Goal: Information Seeking & Learning: Learn about a topic

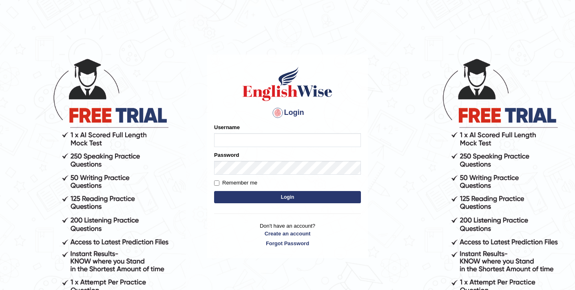
type input "elhamdavoodi"
click at [282, 197] on button "Login" at bounding box center [287, 197] width 147 height 12
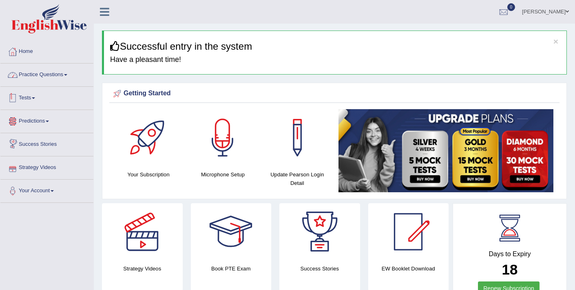
click at [41, 70] on link "Practice Questions" at bounding box center [46, 74] width 93 height 20
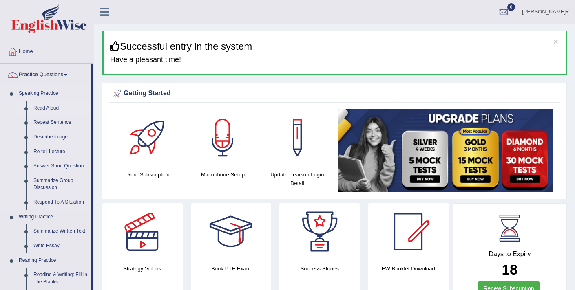
click at [49, 107] on link "Read Aloud" at bounding box center [61, 108] width 62 height 15
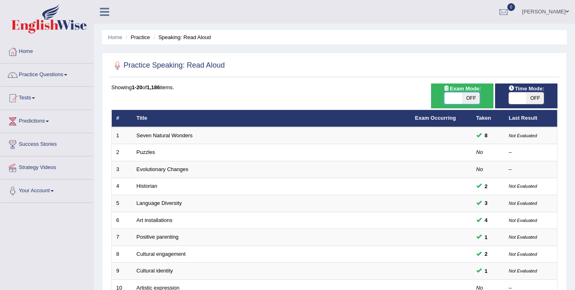
click at [452, 97] on span at bounding box center [453, 98] width 18 height 11
checkbox input "true"
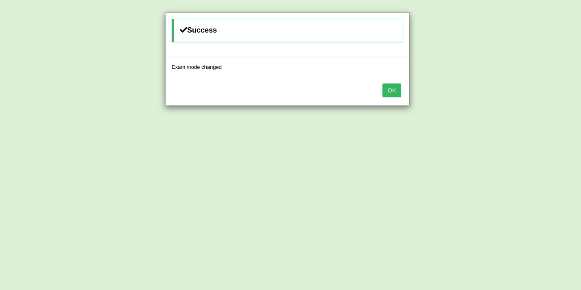
click at [396, 89] on button "OK" at bounding box center [391, 91] width 19 height 14
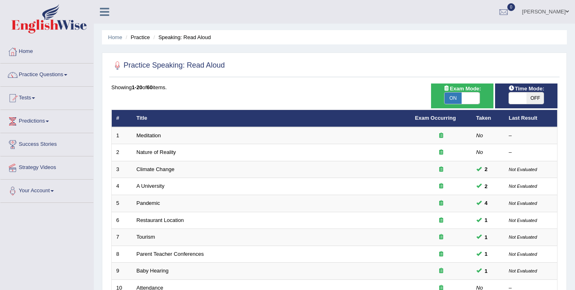
click at [513, 97] on span at bounding box center [518, 98] width 18 height 11
checkbox input "true"
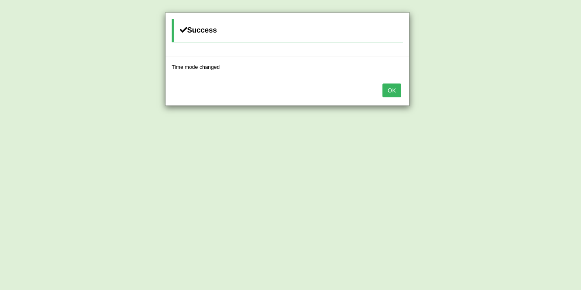
click at [396, 91] on button "OK" at bounding box center [391, 91] width 19 height 14
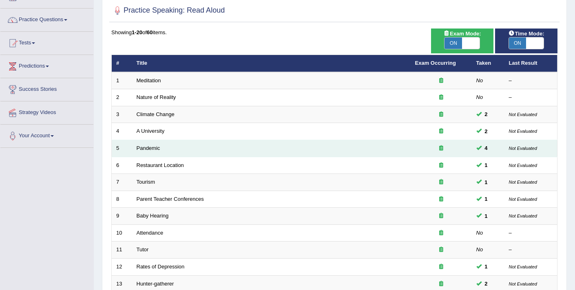
scroll to position [71, 0]
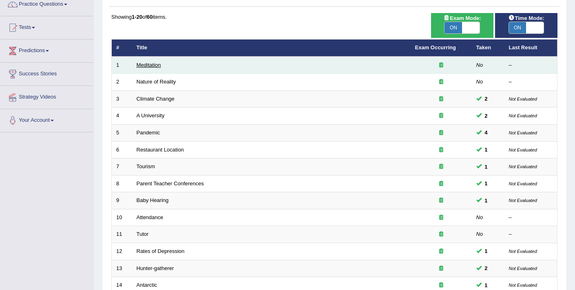
click at [143, 65] on link "Meditation" at bounding box center [149, 65] width 24 height 6
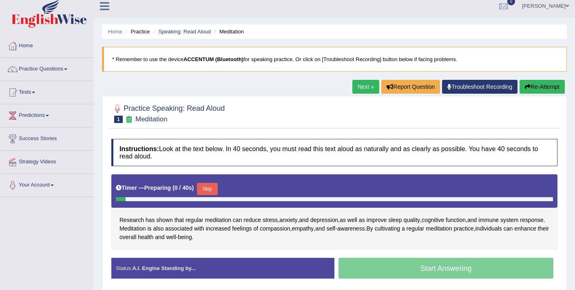
scroll to position [7, 0]
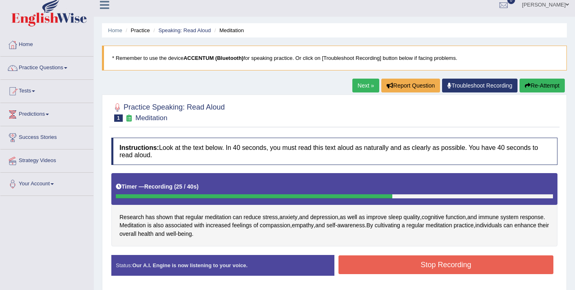
click at [395, 263] on button "Stop Recording" at bounding box center [445, 265] width 215 height 19
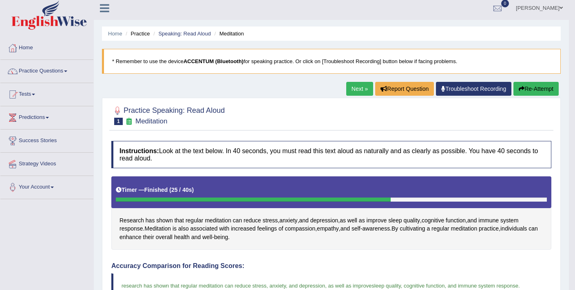
scroll to position [0, 0]
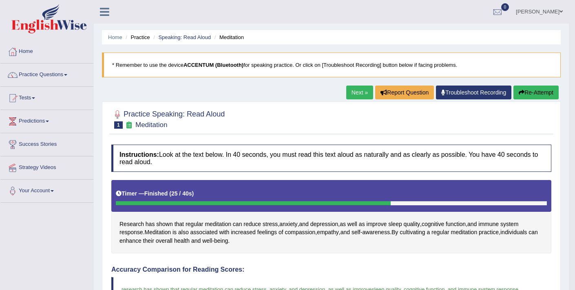
click at [355, 93] on link "Next »" at bounding box center [359, 93] width 27 height 14
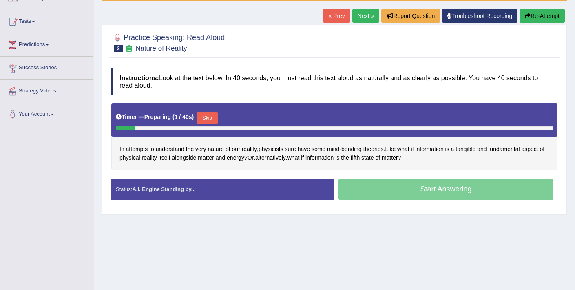
scroll to position [78, 0]
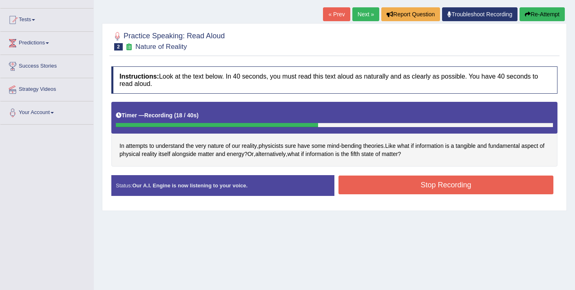
click at [388, 186] on button "Stop Recording" at bounding box center [445, 185] width 215 height 19
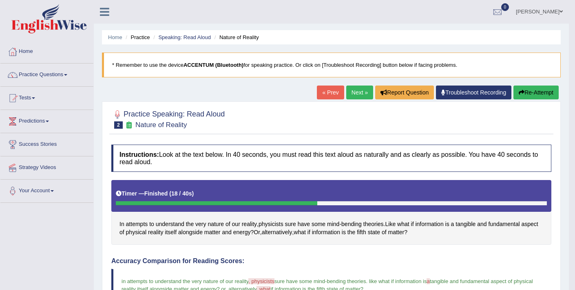
scroll to position [0, 0]
click at [192, 35] on link "Speaking: Read Aloud" at bounding box center [184, 37] width 53 height 6
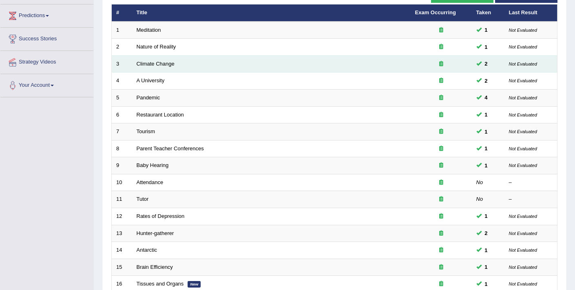
scroll to position [108, 0]
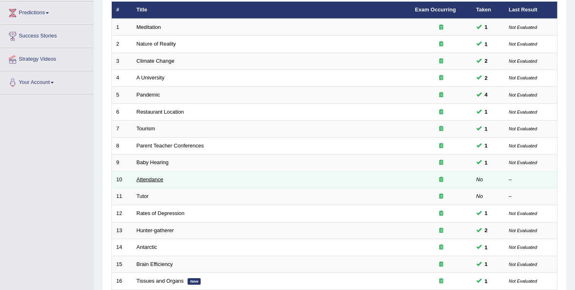
click at [147, 180] on link "Attendance" at bounding box center [150, 180] width 27 height 6
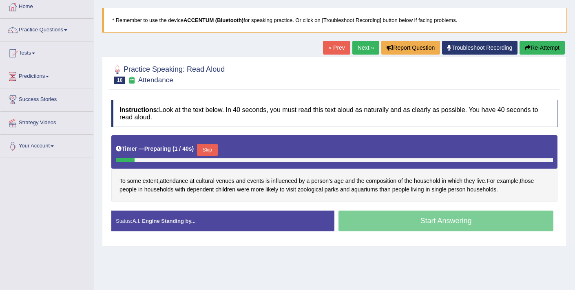
scroll to position [46, 0]
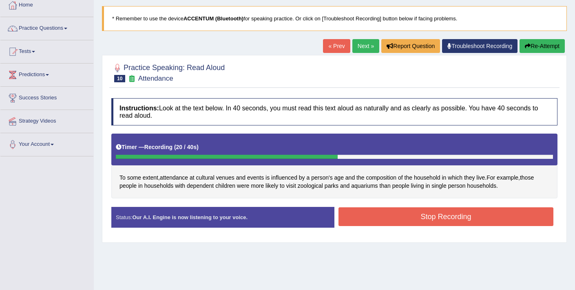
click at [397, 217] on button "Stop Recording" at bounding box center [445, 217] width 215 height 19
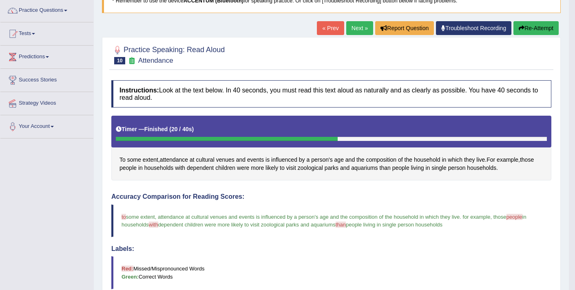
scroll to position [0, 0]
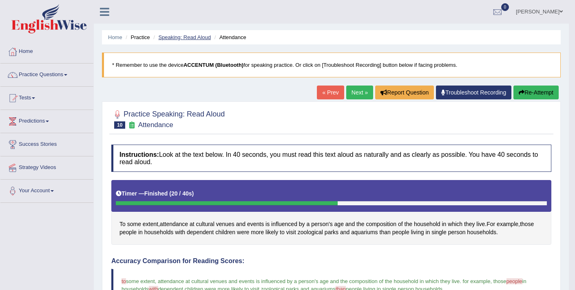
click at [183, 35] on link "Speaking: Read Aloud" at bounding box center [184, 37] width 53 height 6
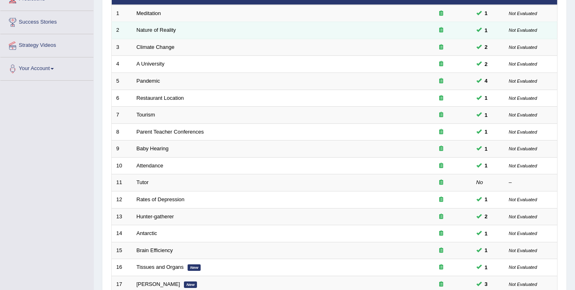
scroll to position [125, 0]
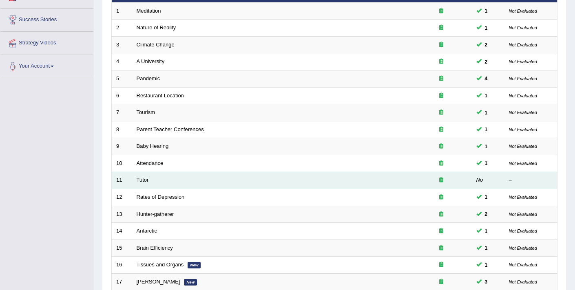
click at [140, 183] on td "Tutor" at bounding box center [271, 180] width 278 height 17
click at [140, 179] on link "Tutor" at bounding box center [143, 180] width 12 height 6
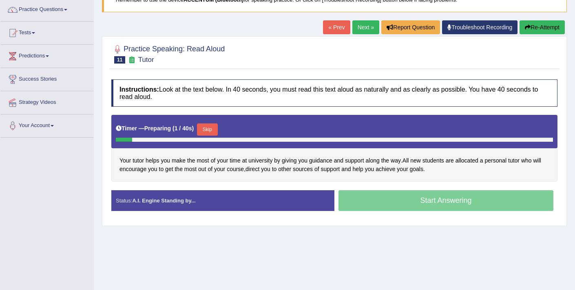
scroll to position [66, 0]
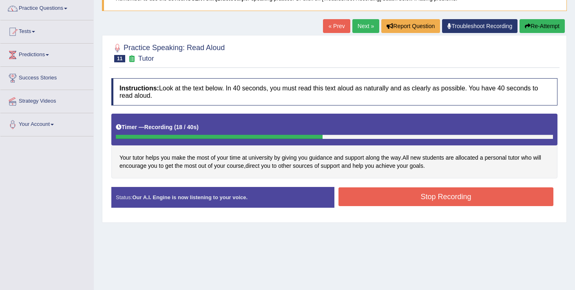
click at [402, 197] on button "Stop Recording" at bounding box center [445, 197] width 215 height 19
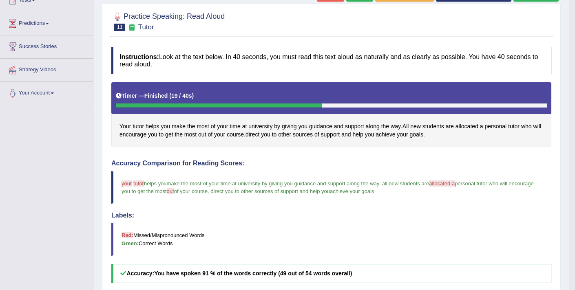
scroll to position [0, 0]
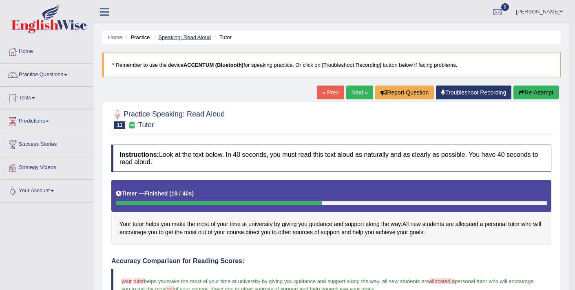
click at [190, 35] on link "Speaking: Read Aloud" at bounding box center [184, 37] width 53 height 6
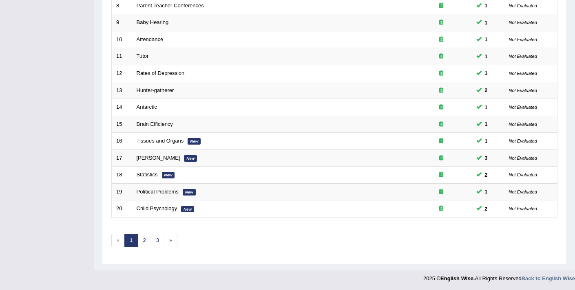
scroll to position [250, 0]
click at [142, 243] on link "2" at bounding box center [143, 239] width 13 height 13
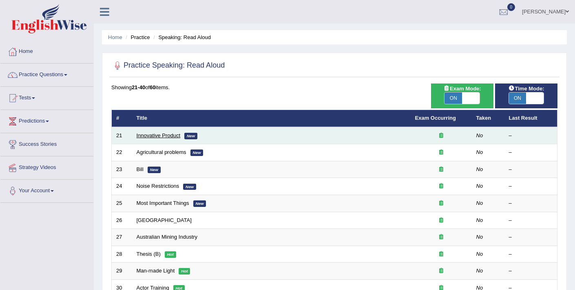
click at [156, 133] on link "Innovative Product" at bounding box center [159, 136] width 44 height 6
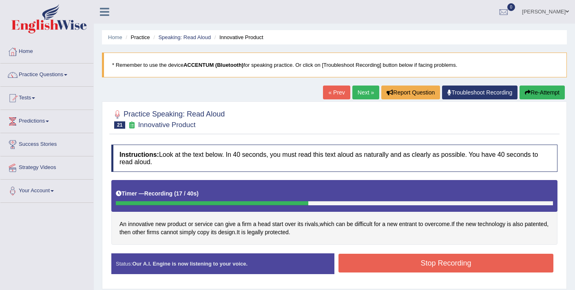
click at [367, 263] on button "Stop Recording" at bounding box center [445, 263] width 215 height 19
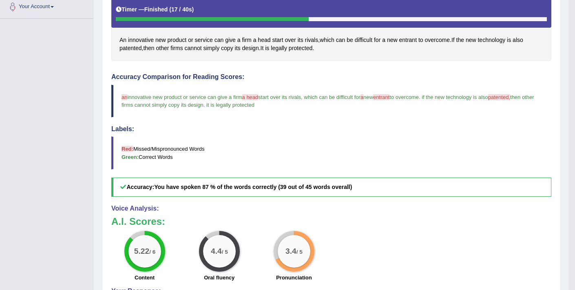
scroll to position [208, 0]
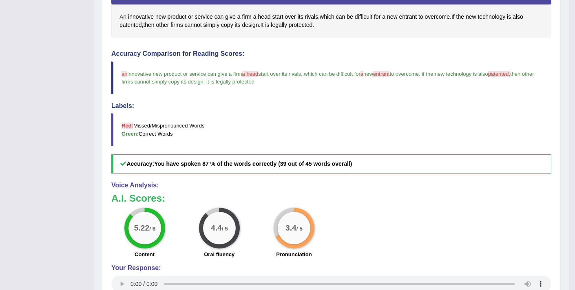
click at [122, 16] on span "An" at bounding box center [122, 17] width 7 height 9
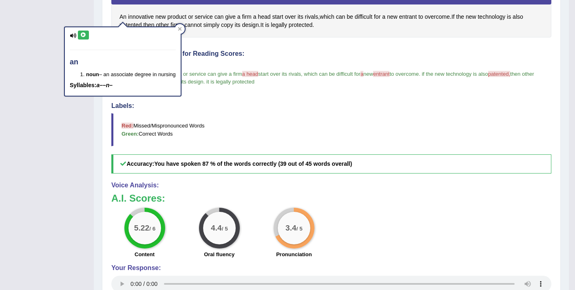
click at [84, 37] on icon at bounding box center [83, 35] width 6 height 5
click at [365, 135] on blockquote "Red: Missed/Mispronounced Words Green: Correct Words" at bounding box center [331, 129] width 440 height 33
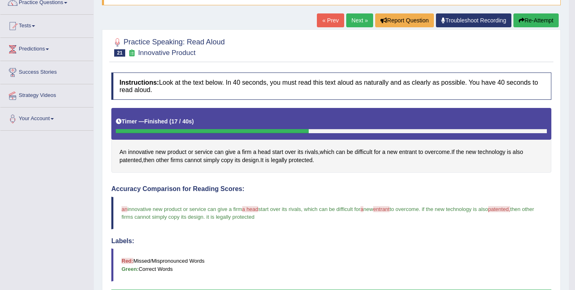
scroll to position [69, 0]
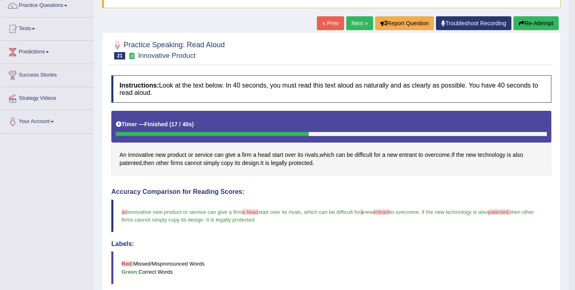
click at [353, 20] on link "Next »" at bounding box center [359, 23] width 27 height 14
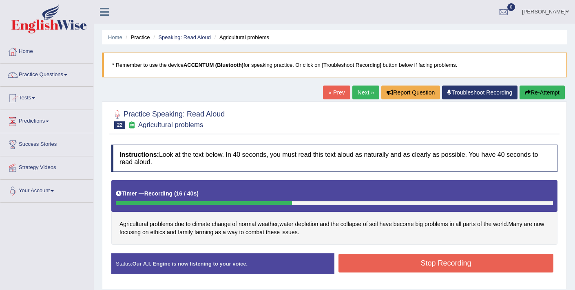
click at [383, 268] on button "Stop Recording" at bounding box center [445, 263] width 215 height 19
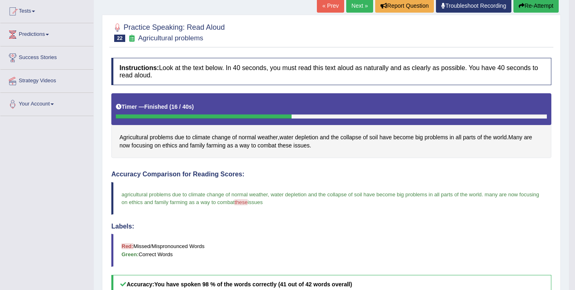
scroll to position [3, 0]
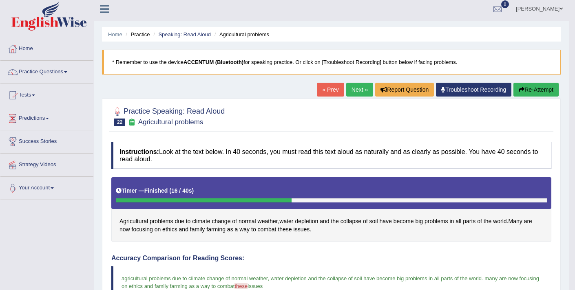
click at [347, 90] on link "Next »" at bounding box center [359, 90] width 27 height 14
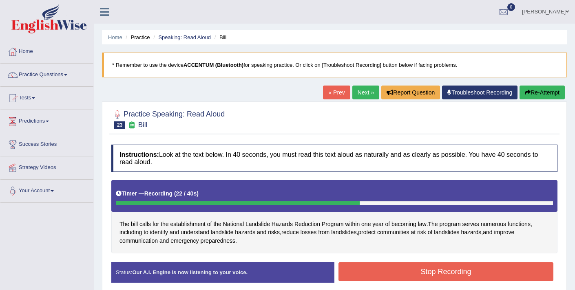
click at [398, 273] on button "Stop Recording" at bounding box center [445, 272] width 215 height 19
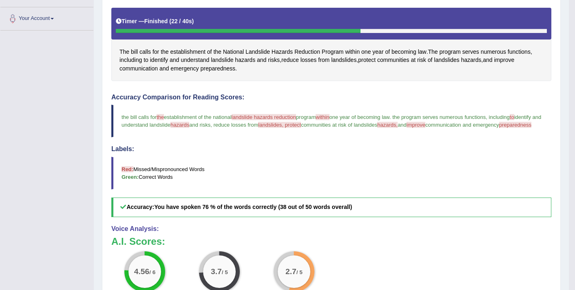
scroll to position [111, 0]
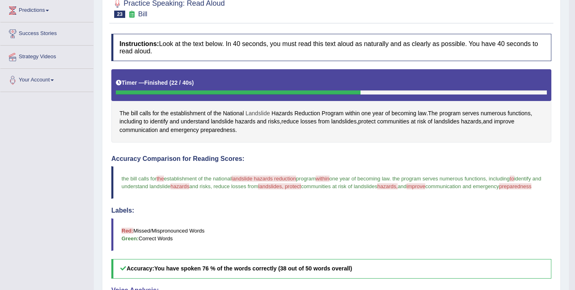
click at [254, 114] on span "Landslide" at bounding box center [257, 113] width 24 height 9
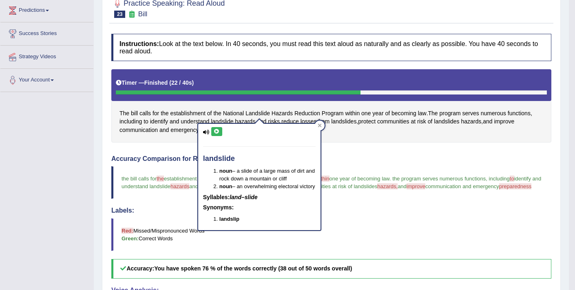
click at [217, 134] on icon at bounding box center [217, 131] width 6 height 5
click at [357, 157] on h4 "Accuracy Comparison for Reading Scores:" at bounding box center [331, 158] width 440 height 7
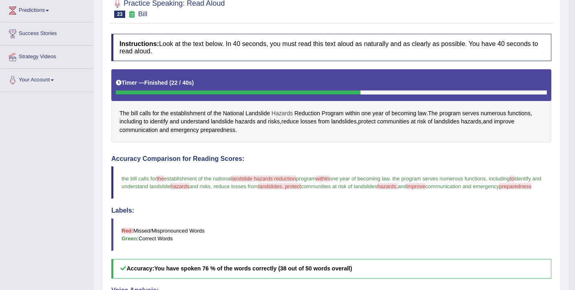
click at [288, 113] on span "Hazards" at bounding box center [282, 113] width 21 height 9
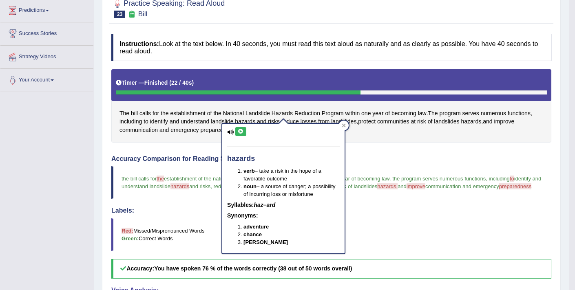
click at [243, 135] on button at bounding box center [240, 131] width 11 height 9
click at [377, 157] on h4 "Accuracy Comparison for Reading Scores:" at bounding box center [331, 158] width 440 height 7
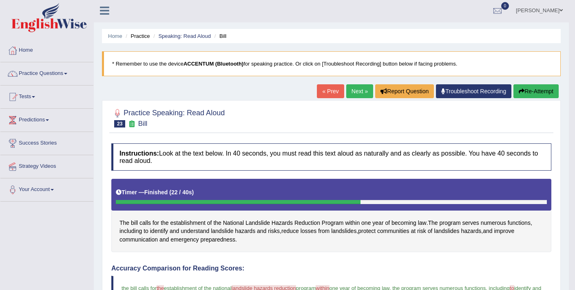
scroll to position [2, 0]
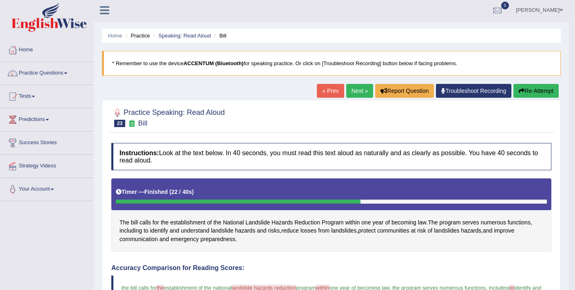
click at [519, 91] on icon "button" at bounding box center [522, 91] width 6 height 6
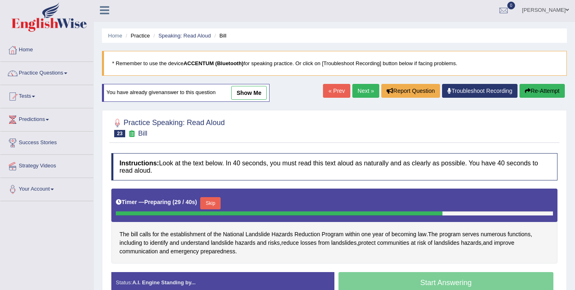
click at [219, 203] on button "Skip" at bounding box center [210, 203] width 20 height 12
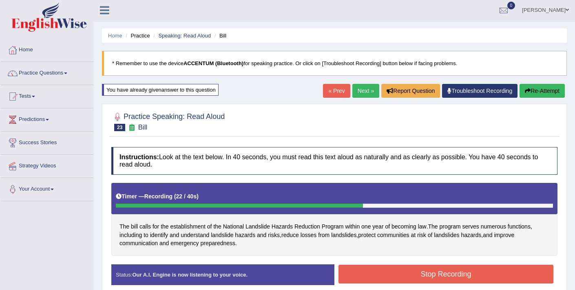
drag, startPoint x: 368, startPoint y: 276, endPoint x: 368, endPoint y: 269, distance: 6.9
click at [371, 272] on button "Stop Recording" at bounding box center [445, 274] width 215 height 19
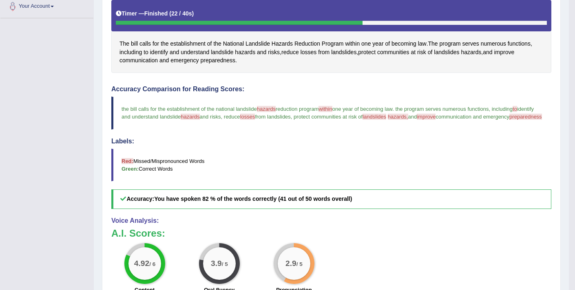
scroll to position [172, 0]
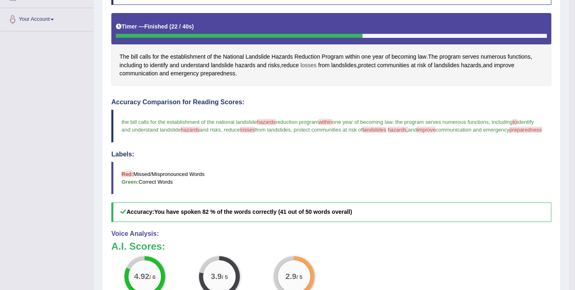
click at [308, 64] on span "losses" at bounding box center [309, 65] width 16 height 9
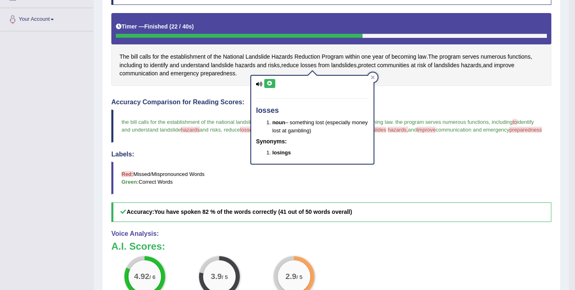
click at [269, 84] on icon at bounding box center [270, 83] width 6 height 5
click at [391, 89] on div "Instructions: Look at the text below. In 40 seconds, you must read this text al…" at bounding box center [331, 173] width 444 height 401
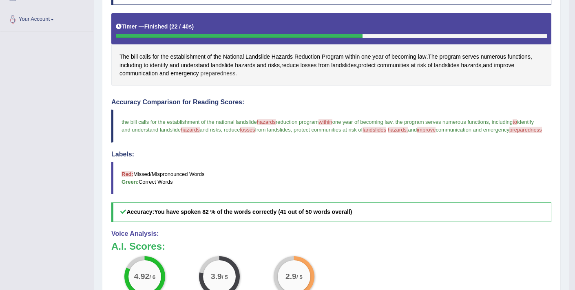
click at [219, 73] on span "preparedness" at bounding box center [217, 73] width 35 height 9
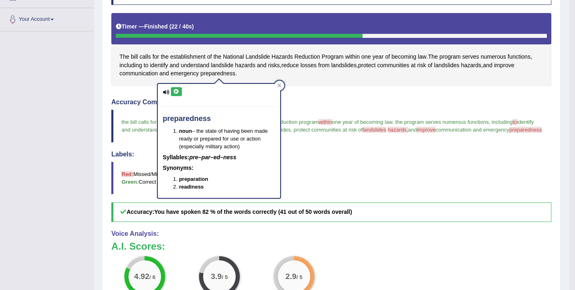
click at [174, 91] on icon at bounding box center [176, 91] width 6 height 5
click at [179, 95] on button at bounding box center [176, 91] width 11 height 9
click at [336, 102] on h4 "Accuracy Comparison for Reading Scores:" at bounding box center [331, 102] width 440 height 7
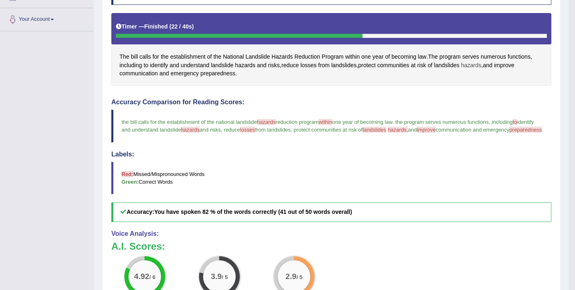
click at [480, 67] on span "hazards" at bounding box center [471, 65] width 20 height 9
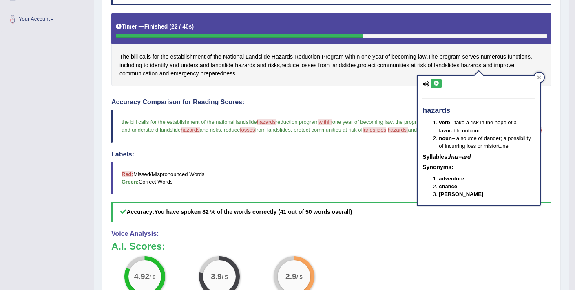
click at [432, 82] on button at bounding box center [436, 83] width 11 height 9
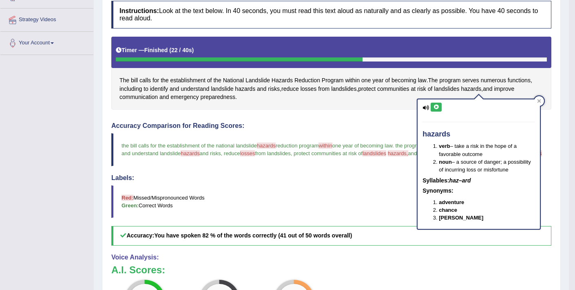
scroll to position [26, 0]
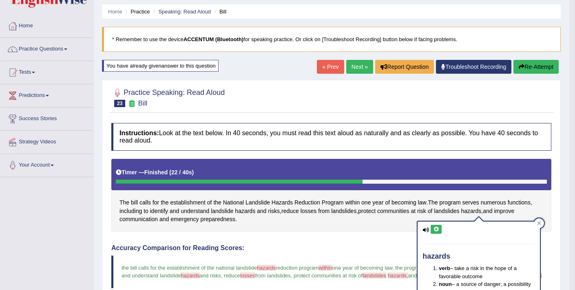
click at [526, 70] on button "Re-Attempt" at bounding box center [535, 67] width 45 height 14
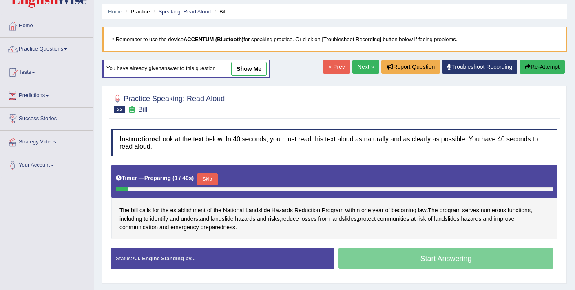
click at [209, 179] on button "Skip" at bounding box center [207, 179] width 20 height 12
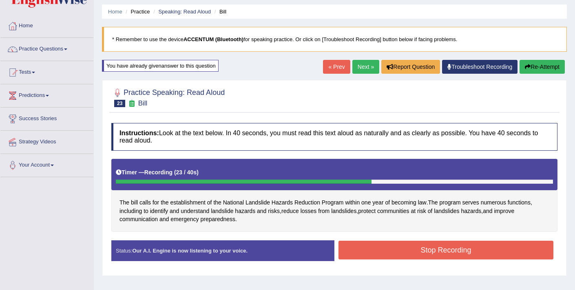
click at [366, 258] on button "Stop Recording" at bounding box center [445, 250] width 215 height 19
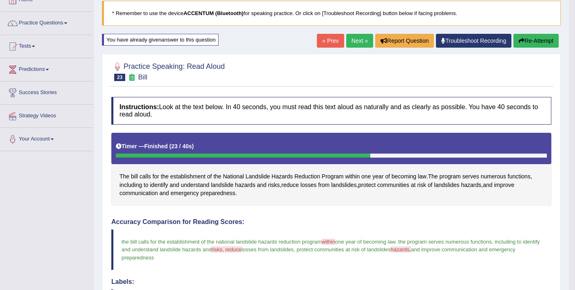
scroll to position [36, 0]
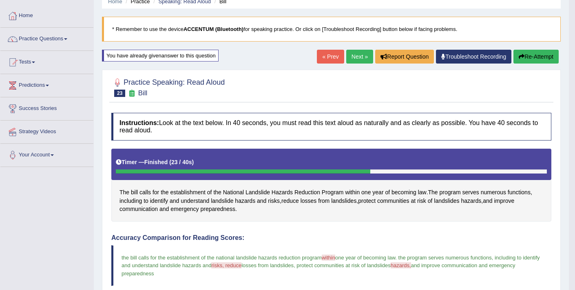
click at [534, 62] on button "Re-Attempt" at bounding box center [535, 57] width 45 height 14
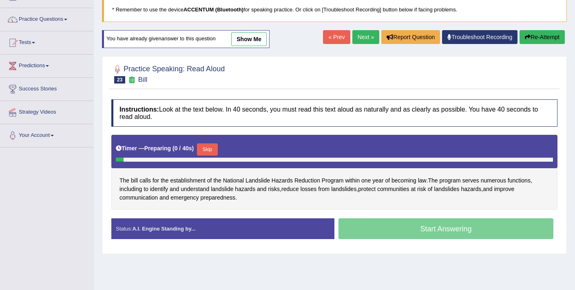
scroll to position [77, 0]
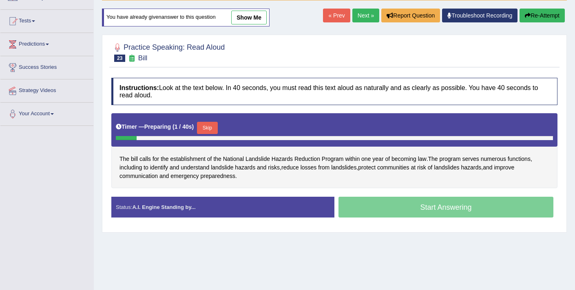
click at [210, 128] on button "Skip" at bounding box center [207, 128] width 20 height 12
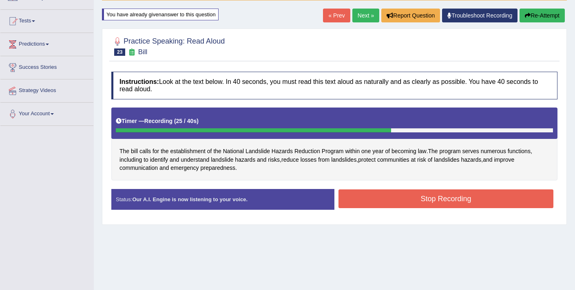
click at [361, 195] on button "Stop Recording" at bounding box center [445, 199] width 215 height 19
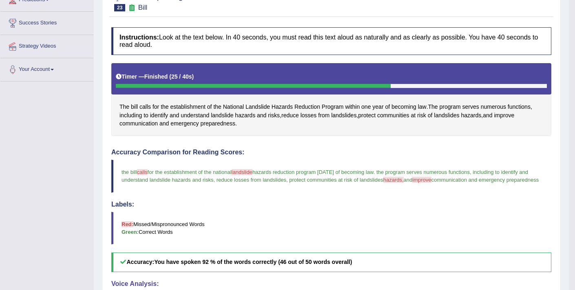
scroll to position [49, 0]
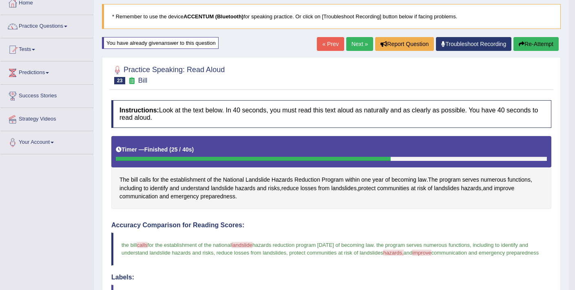
click at [354, 45] on link "Next »" at bounding box center [359, 44] width 27 height 14
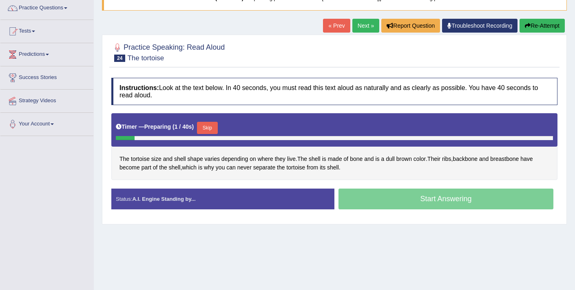
scroll to position [68, 0]
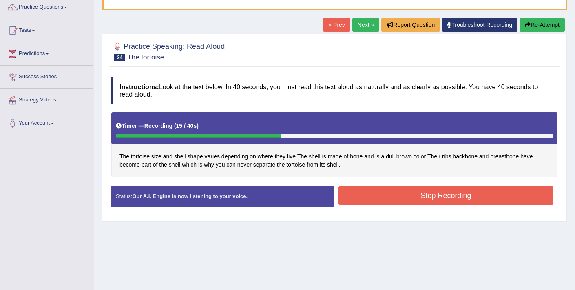
click at [393, 194] on button "Stop Recording" at bounding box center [445, 195] width 215 height 19
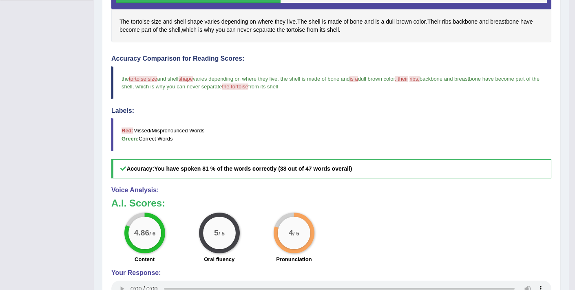
scroll to position [206, 0]
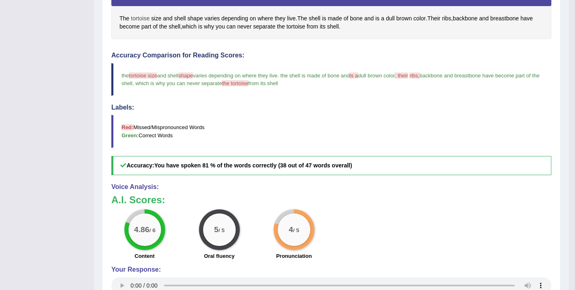
click at [145, 18] on span "tortoise" at bounding box center [140, 18] width 19 height 9
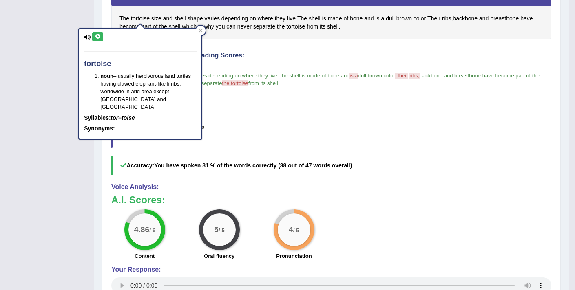
click at [97, 38] on icon at bounding box center [98, 36] width 6 height 5
click at [83, 171] on div "Toggle navigation Home Practice Questions Speaking Practice Read Aloud Repeat S…" at bounding box center [284, 74] width 569 height 560
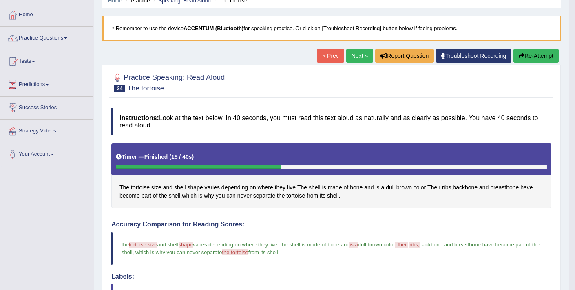
scroll to position [33, 0]
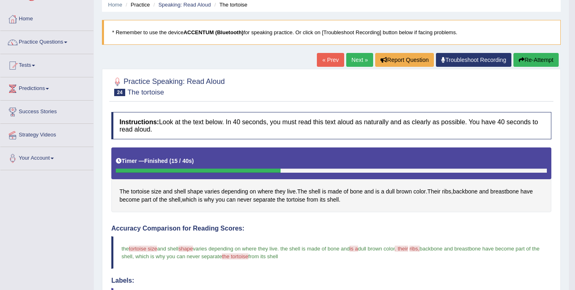
click at [530, 62] on button "Re-Attempt" at bounding box center [535, 60] width 45 height 14
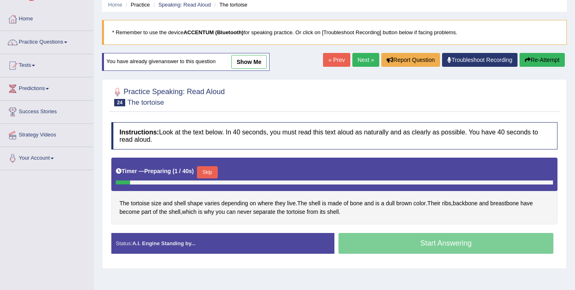
click at [215, 171] on button "Skip" at bounding box center [207, 172] width 20 height 12
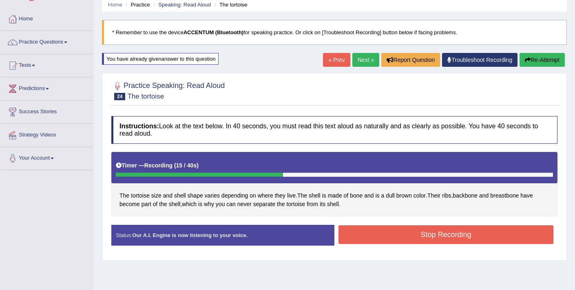
click at [365, 235] on button "Stop Recording" at bounding box center [445, 234] width 215 height 19
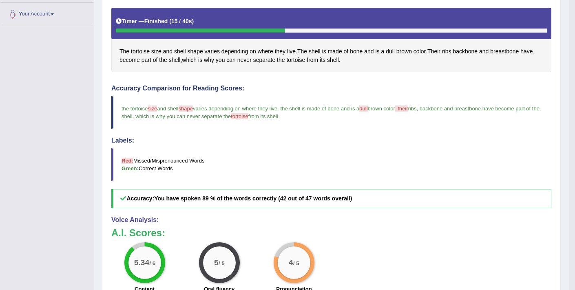
scroll to position [160, 0]
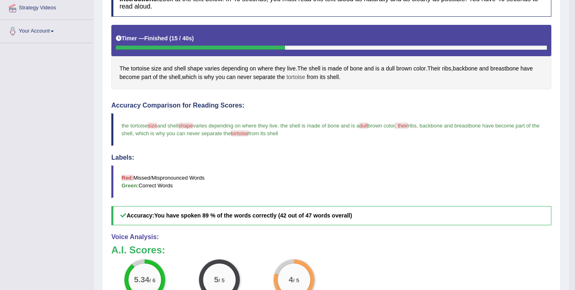
click at [299, 77] on span "tortoise" at bounding box center [295, 77] width 19 height 9
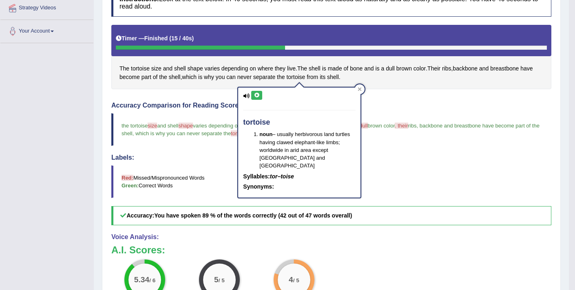
click at [256, 97] on icon at bounding box center [257, 95] width 6 height 5
click at [198, 146] on div "Accuracy Comparison for Reading Scores: the tortoise size and shell shape shape…" at bounding box center [331, 164] width 440 height 124
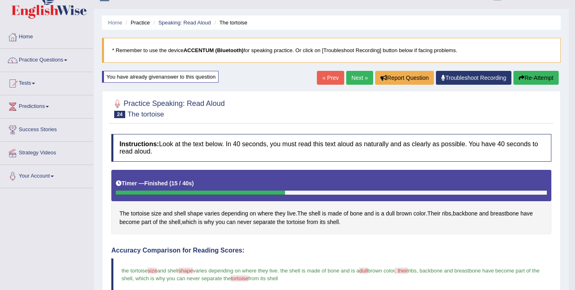
scroll to position [13, 0]
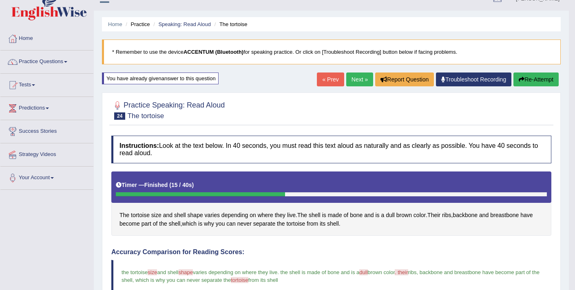
click at [351, 80] on link "Next »" at bounding box center [359, 80] width 27 height 14
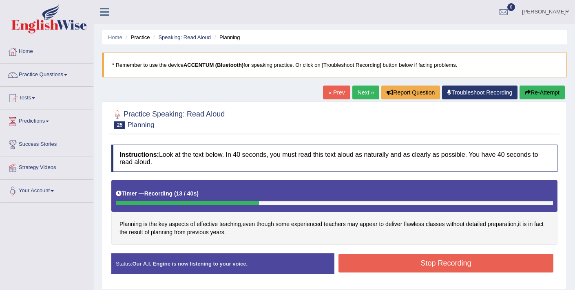
click at [368, 265] on button "Stop Recording" at bounding box center [445, 263] width 215 height 19
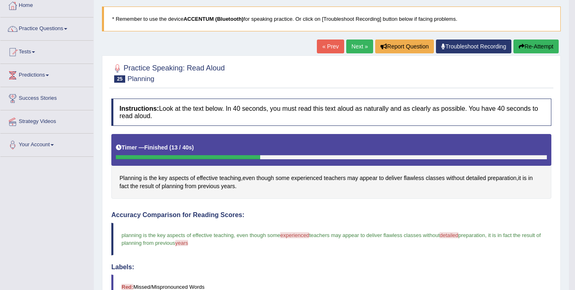
scroll to position [29, 0]
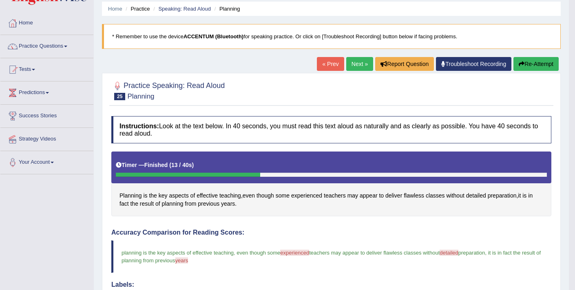
click at [522, 67] on button "Re-Attempt" at bounding box center [535, 64] width 45 height 14
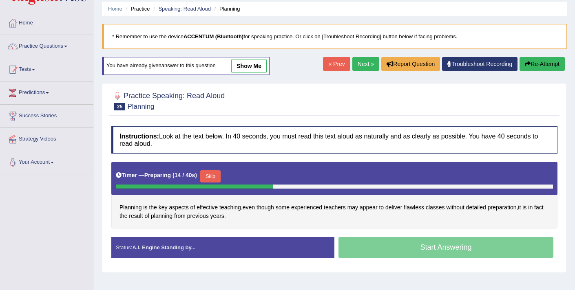
click at [220, 176] on button "Skip" at bounding box center [210, 176] width 20 height 12
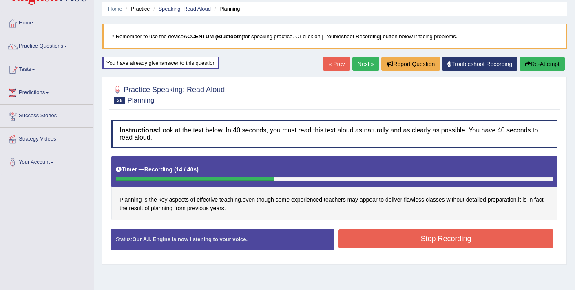
click at [354, 237] on button "Stop Recording" at bounding box center [445, 239] width 215 height 19
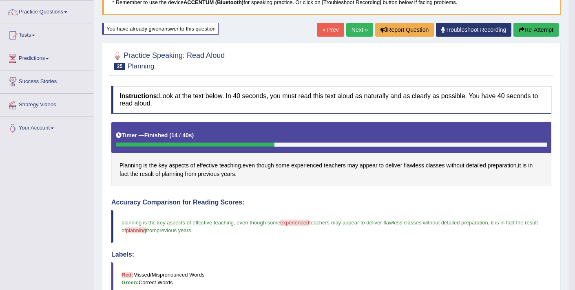
scroll to position [62, 0]
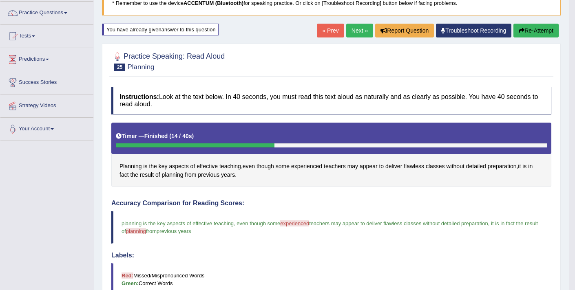
click at [355, 27] on link "Next »" at bounding box center [359, 31] width 27 height 14
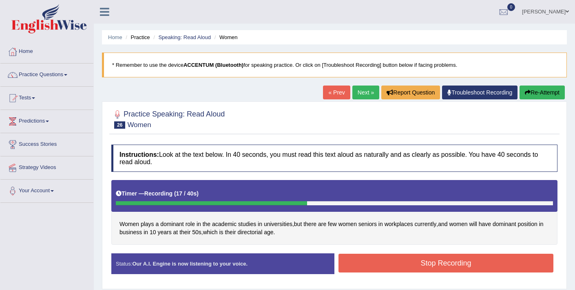
click at [362, 263] on button "Stop Recording" at bounding box center [445, 263] width 215 height 19
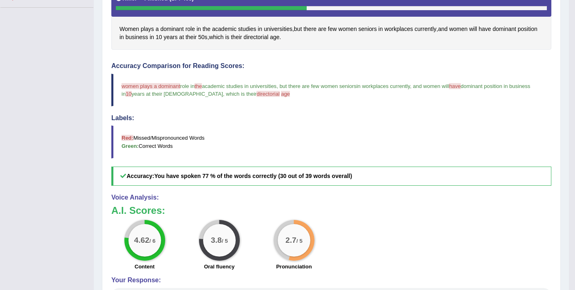
scroll to position [198, 0]
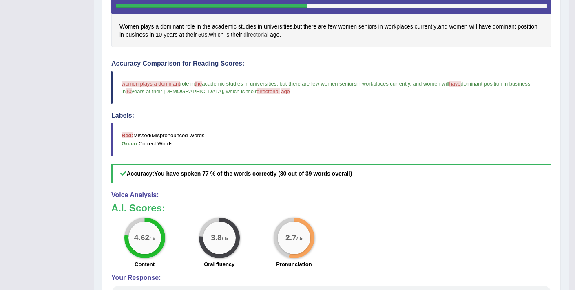
click at [268, 38] on span "directorial" at bounding box center [255, 35] width 25 height 9
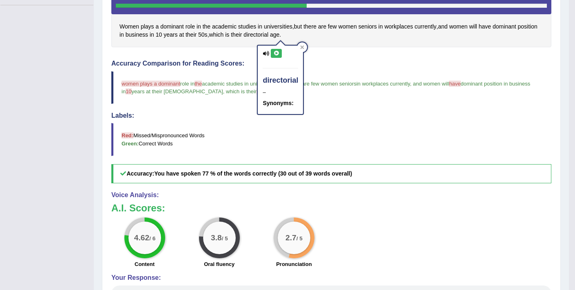
click at [276, 55] on icon at bounding box center [276, 53] width 6 height 5
click at [320, 71] on div "Accuracy Comparison for Reading Scores: women plays a dominant dominance role i…" at bounding box center [331, 122] width 440 height 124
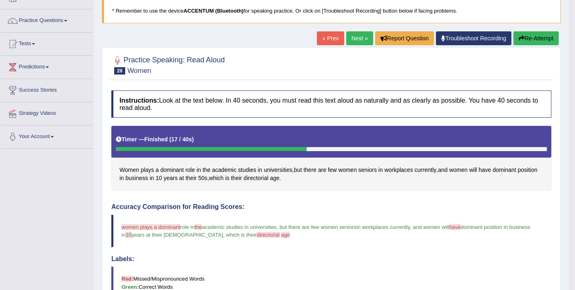
scroll to position [26, 0]
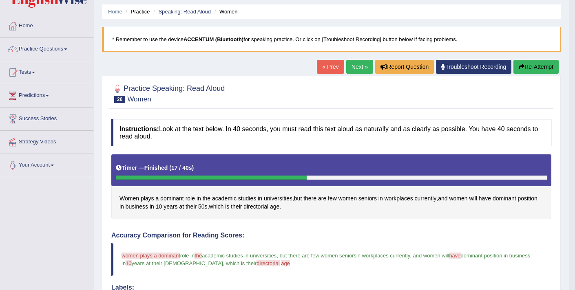
click at [523, 64] on button "Re-Attempt" at bounding box center [535, 67] width 45 height 14
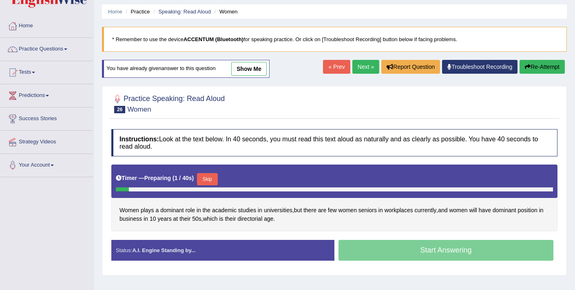
click at [206, 179] on button "Skip" at bounding box center [207, 179] width 20 height 12
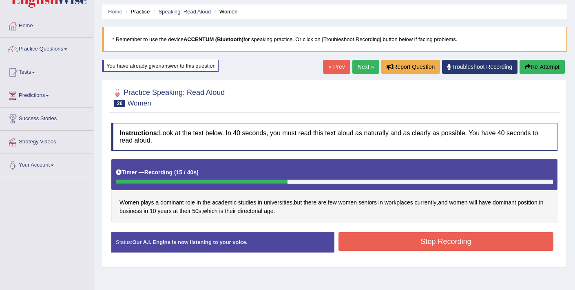
click at [387, 244] on button "Stop Recording" at bounding box center [445, 241] width 215 height 19
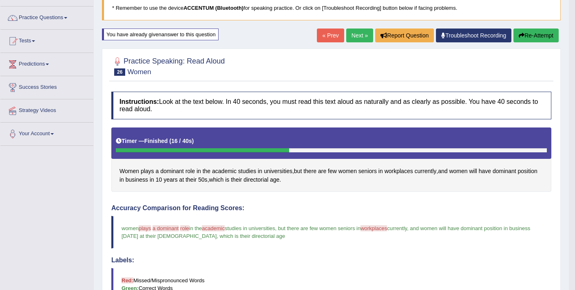
scroll to position [29, 0]
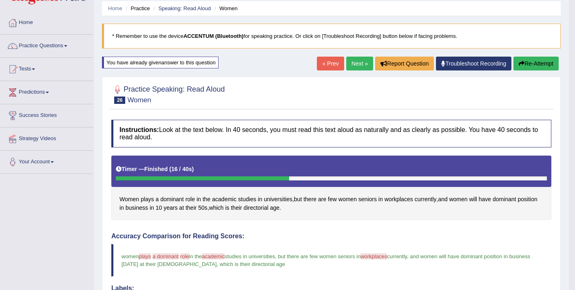
click at [529, 64] on button "Re-Attempt" at bounding box center [535, 64] width 45 height 14
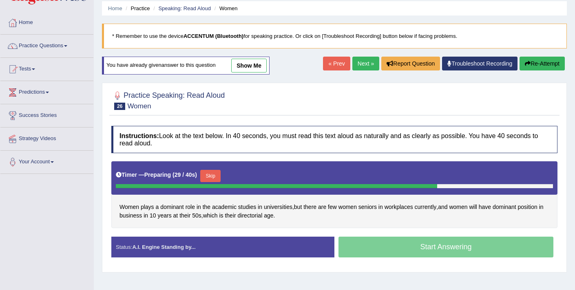
click at [217, 179] on button "Skip" at bounding box center [210, 176] width 20 height 12
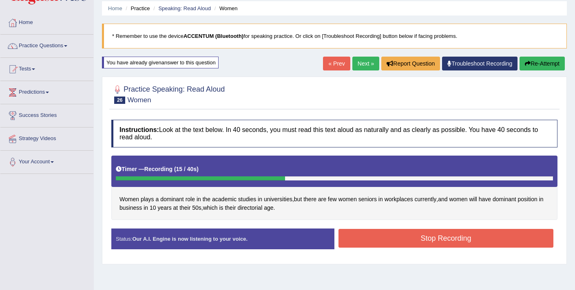
click at [424, 241] on button "Stop Recording" at bounding box center [445, 238] width 215 height 19
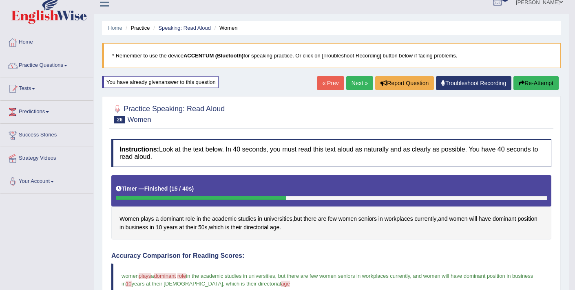
scroll to position [7, 0]
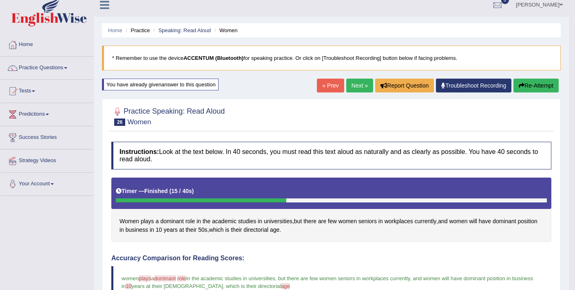
click at [351, 85] on link "Next »" at bounding box center [359, 86] width 27 height 14
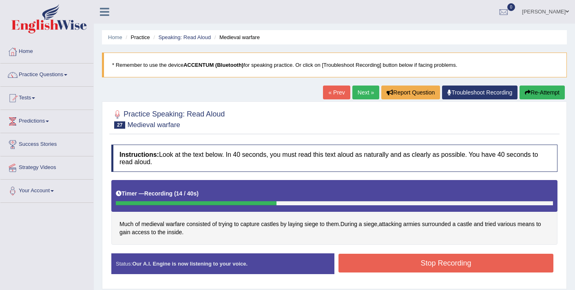
click at [351, 265] on button "Stop Recording" at bounding box center [445, 263] width 215 height 19
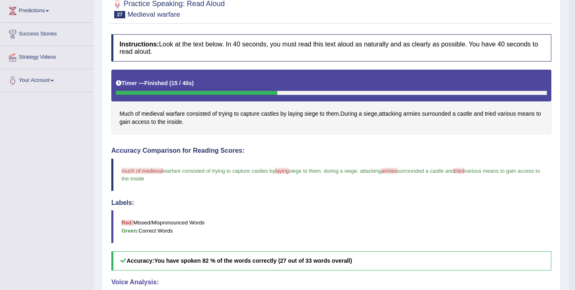
scroll to position [21, 0]
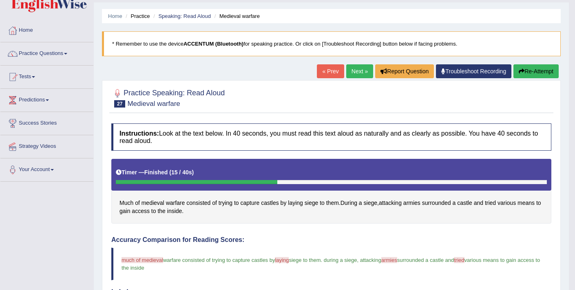
click at [524, 74] on button "Re-Attempt" at bounding box center [535, 71] width 45 height 14
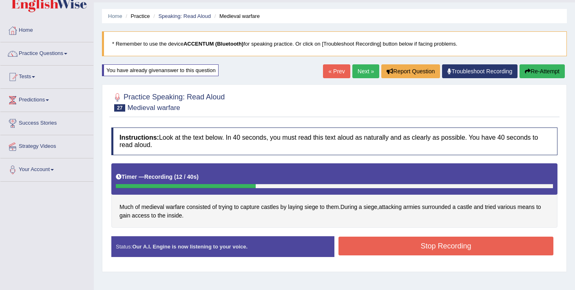
click at [372, 245] on button "Stop Recording" at bounding box center [445, 246] width 215 height 19
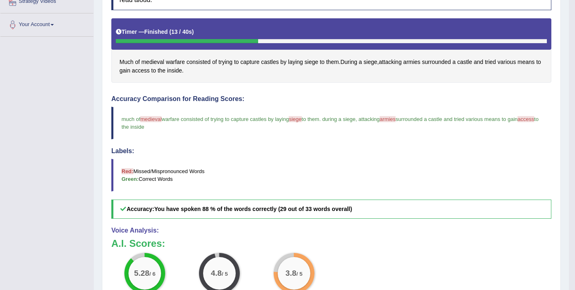
scroll to position [166, 0]
click at [315, 63] on span "siege" at bounding box center [311, 62] width 13 height 9
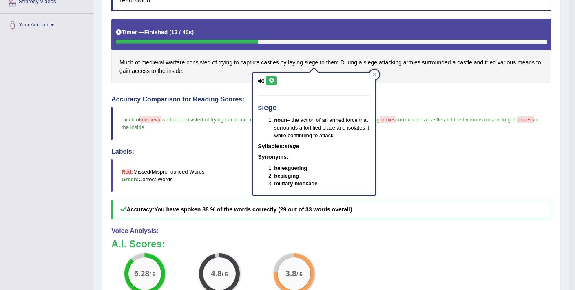
click at [272, 80] on icon at bounding box center [271, 80] width 6 height 5
click at [238, 86] on div "Instructions: Look at the text below. In 40 seconds, you must read this text al…" at bounding box center [331, 175] width 444 height 393
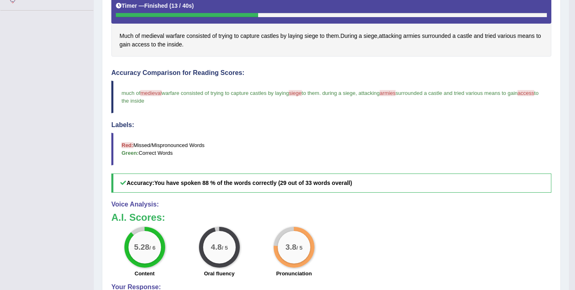
scroll to position [218, 0]
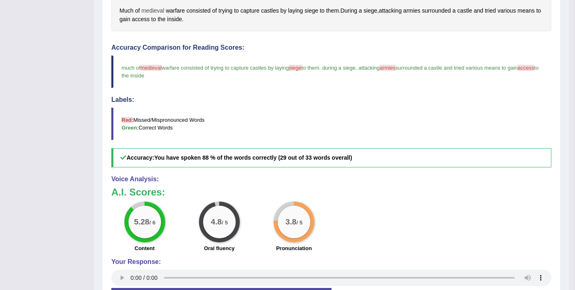
click at [152, 10] on span "medieval" at bounding box center [152, 11] width 23 height 9
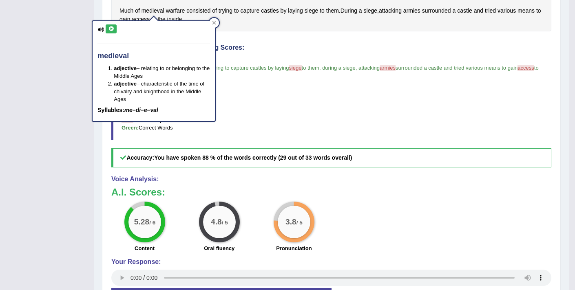
click at [112, 29] on icon at bounding box center [111, 29] width 6 height 5
click at [72, 79] on div "Toggle navigation Home Practice Questions Speaking Practice Read Aloud Repeat S…" at bounding box center [284, 64] width 569 height 564
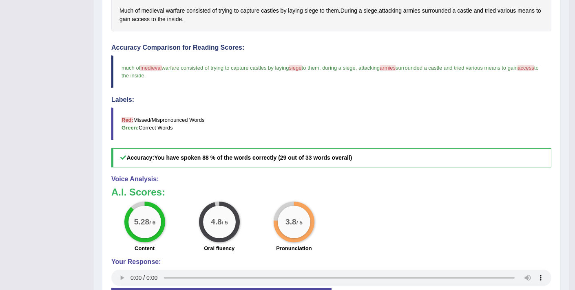
click at [151, 67] on span "medieval" at bounding box center [150, 68] width 21 height 6
click at [154, 11] on span "medieval" at bounding box center [152, 11] width 23 height 9
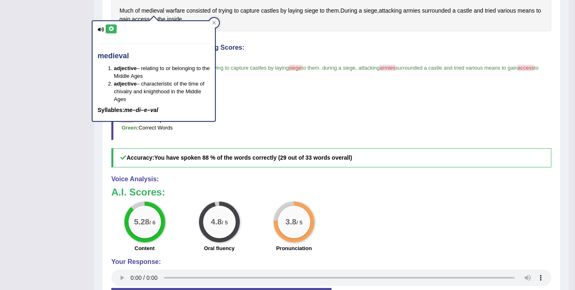
click at [108, 31] on button at bounding box center [111, 28] width 11 height 9
click at [53, 102] on div "Toggle navigation Home Practice Questions Speaking Practice Read Aloud Repeat S…" at bounding box center [284, 64] width 569 height 564
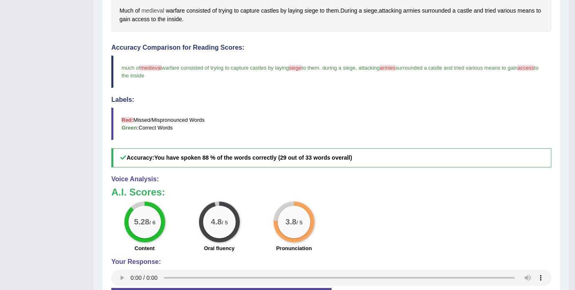
click at [154, 11] on span "medieval" at bounding box center [152, 11] width 23 height 9
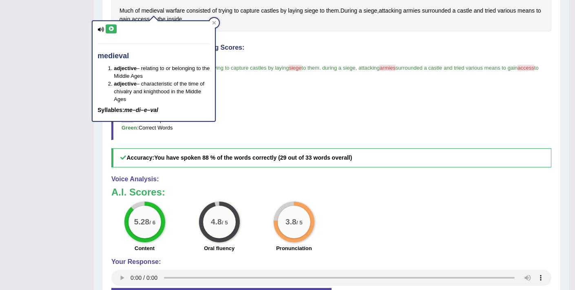
click at [109, 27] on icon at bounding box center [111, 29] width 6 height 5
click at [312, 44] on h4 "Accuracy Comparison for Reading Scores:" at bounding box center [331, 47] width 440 height 7
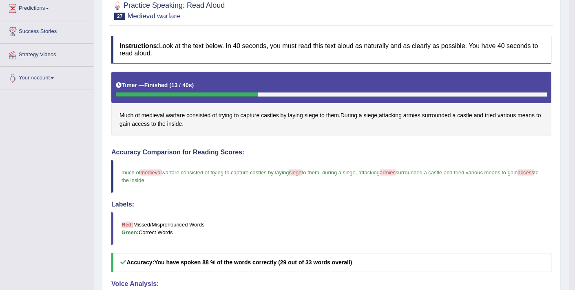
scroll to position [92, 0]
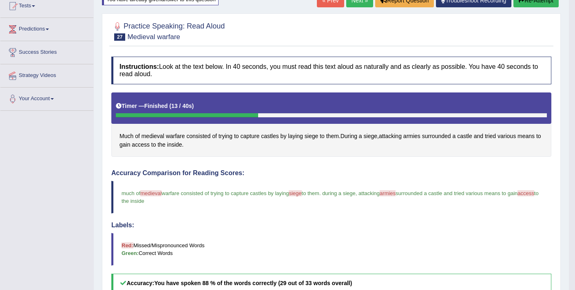
click at [522, 2] on button "Re-Attempt" at bounding box center [535, 0] width 45 height 14
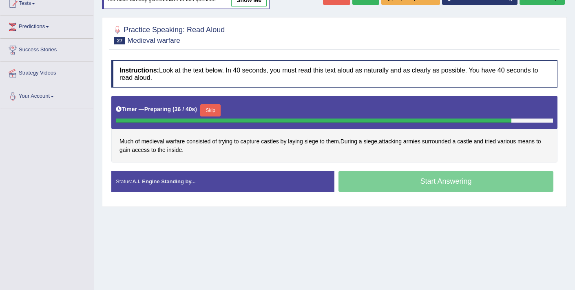
click at [215, 109] on button "Skip" at bounding box center [210, 110] width 20 height 12
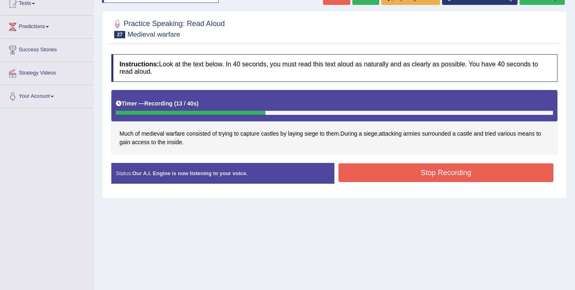
click at [362, 173] on button "Stop Recording" at bounding box center [445, 173] width 215 height 19
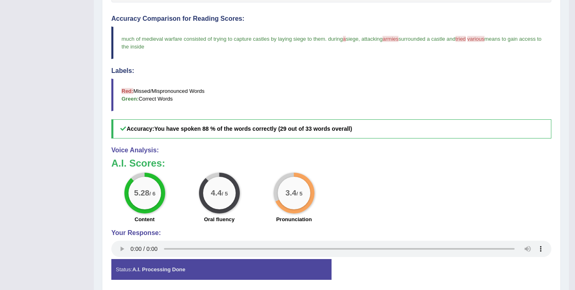
scroll to position [227, 0]
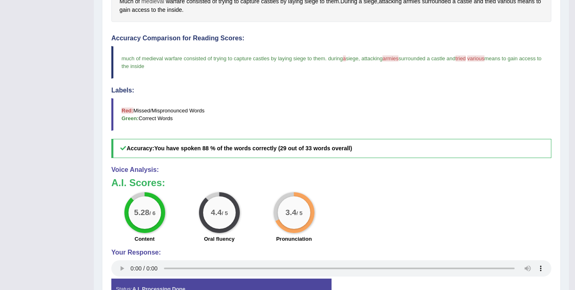
click at [154, 3] on span "medieval" at bounding box center [152, 1] width 23 height 9
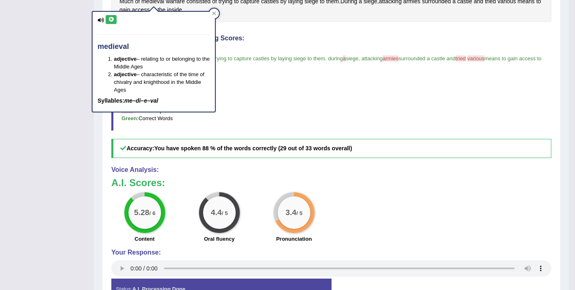
click at [111, 20] on icon at bounding box center [111, 19] width 6 height 5
click at [56, 91] on div "Toggle navigation Home Practice Questions Speaking Practice Read Aloud Repeat S…" at bounding box center [284, 55] width 569 height 564
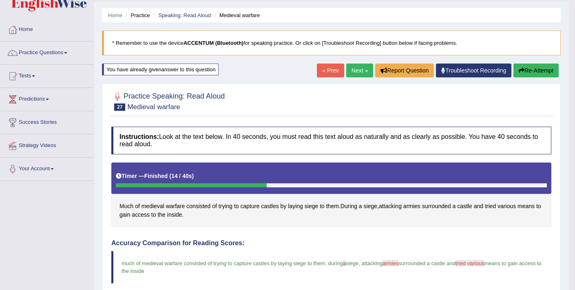
scroll to position [8, 0]
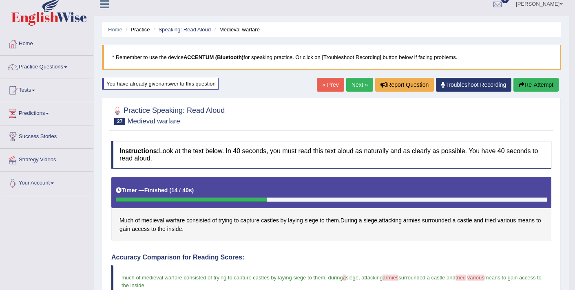
click at [543, 87] on button "Re-Attempt" at bounding box center [535, 85] width 45 height 14
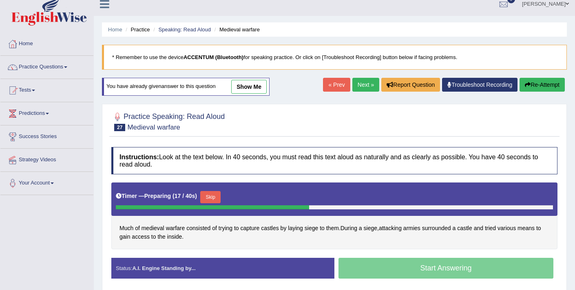
click at [215, 196] on button "Skip" at bounding box center [210, 197] width 20 height 12
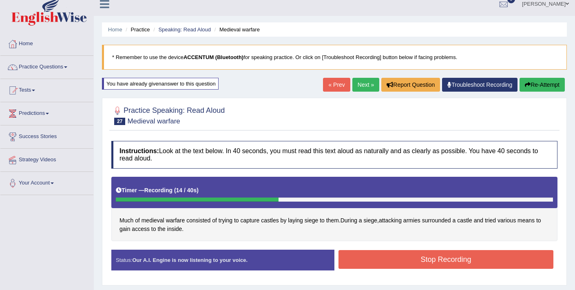
click at [377, 261] on button "Stop Recording" at bounding box center [445, 259] width 215 height 19
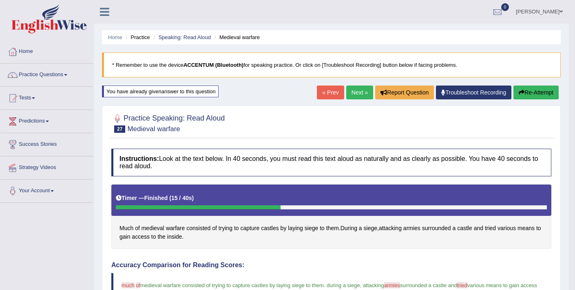
click at [353, 92] on link "Next »" at bounding box center [359, 93] width 27 height 14
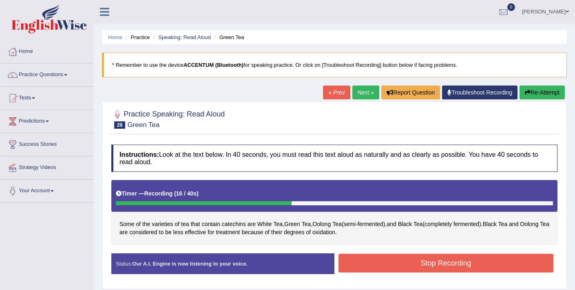
click at [370, 262] on button "Stop Recording" at bounding box center [445, 263] width 215 height 19
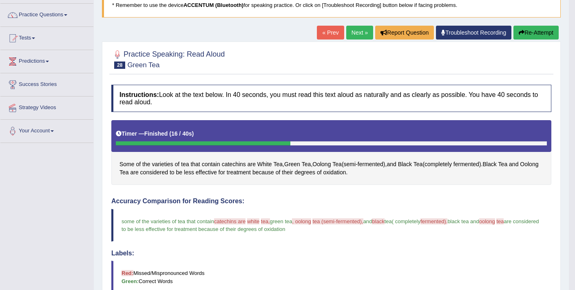
scroll to position [55, 0]
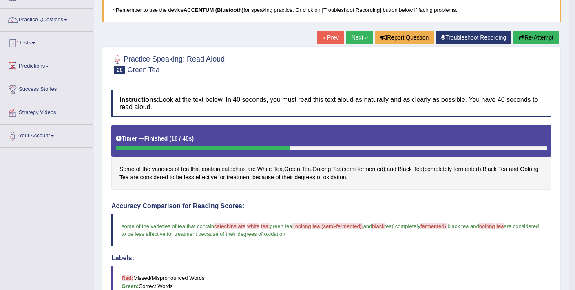
click at [228, 167] on span "catechins" at bounding box center [234, 169] width 24 height 9
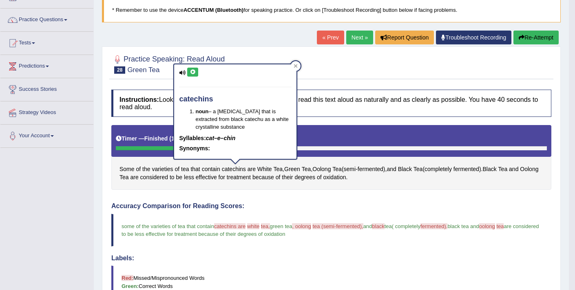
click at [194, 73] on icon at bounding box center [193, 72] width 6 height 5
click at [192, 73] on icon at bounding box center [193, 72] width 6 height 5
click at [335, 81] on div "Practice Speaking: Read Aloud 28 Green Tea Instructions: Look at the text below…" at bounding box center [331, 264] width 459 height 436
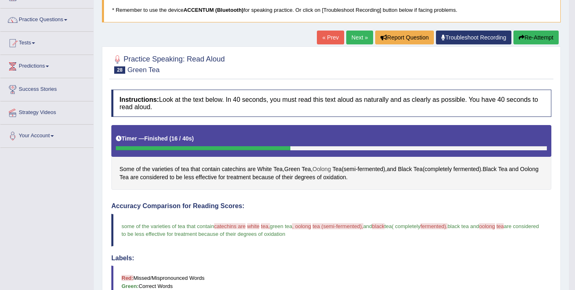
click at [325, 168] on span "Oolong" at bounding box center [321, 169] width 18 height 9
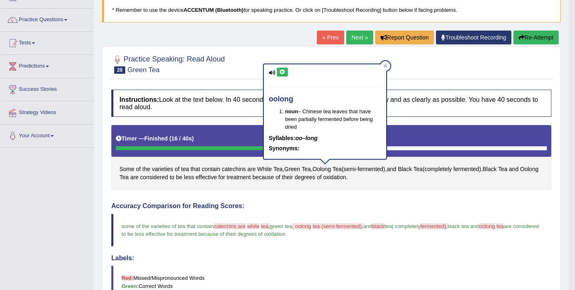
click at [283, 73] on icon at bounding box center [282, 72] width 6 height 5
click at [283, 74] on icon at bounding box center [282, 72] width 6 height 5
click at [355, 206] on h4 "Accuracy Comparison for Reading Scores:" at bounding box center [331, 206] width 440 height 7
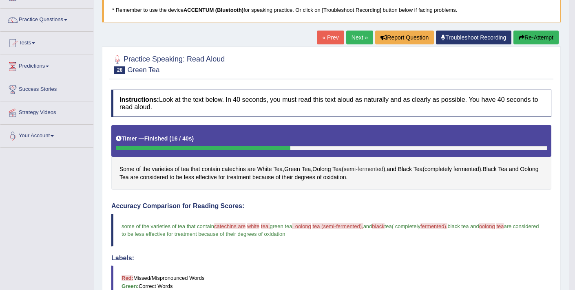
click at [369, 169] on span "fermented" at bounding box center [371, 169] width 26 height 9
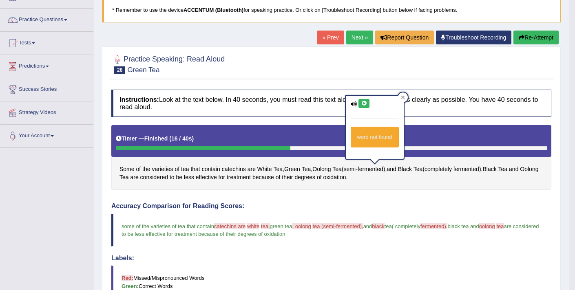
click at [454, 183] on div "Some of the varieties of tea that contain catechins are White Tea , Green Tea ,…" at bounding box center [331, 157] width 440 height 65
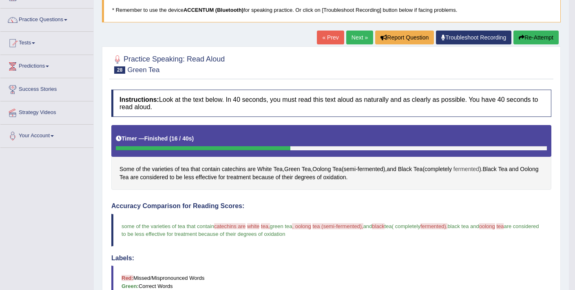
click at [468, 168] on span "fermented" at bounding box center [466, 169] width 26 height 9
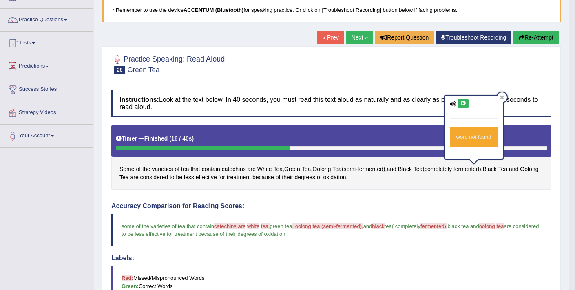
click at [464, 104] on icon at bounding box center [463, 103] width 6 height 5
click at [375, 194] on div "Instructions: Look at the text below. In 40 seconds, you must read this text al…" at bounding box center [331, 282] width 444 height 393
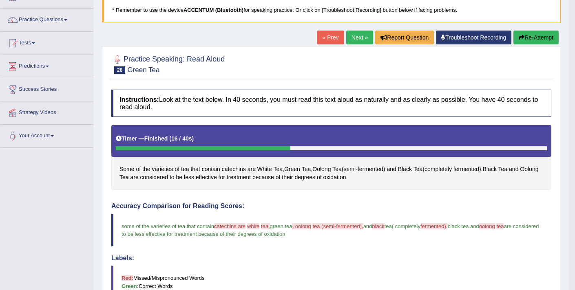
click at [527, 39] on button "Re-Attempt" at bounding box center [535, 38] width 45 height 14
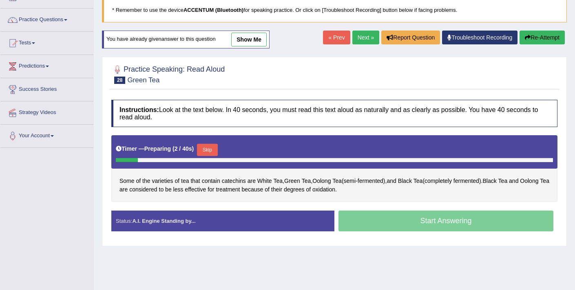
click at [209, 151] on button "Skip" at bounding box center [207, 150] width 20 height 12
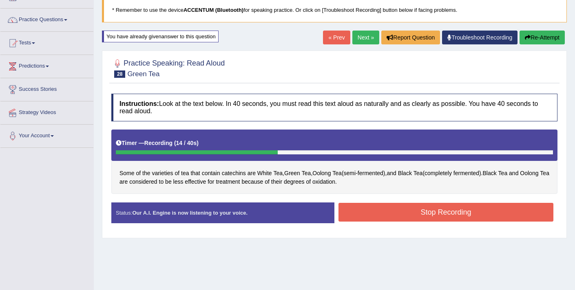
click at [393, 208] on button "Stop Recording" at bounding box center [445, 212] width 215 height 19
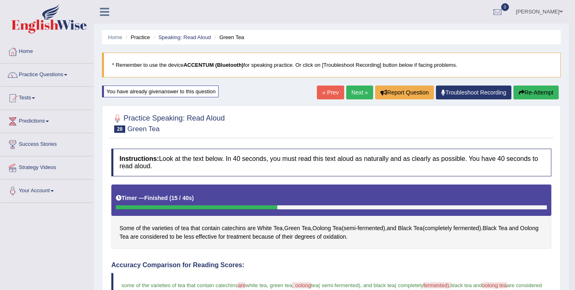
click at [352, 95] on link "Next »" at bounding box center [359, 93] width 27 height 14
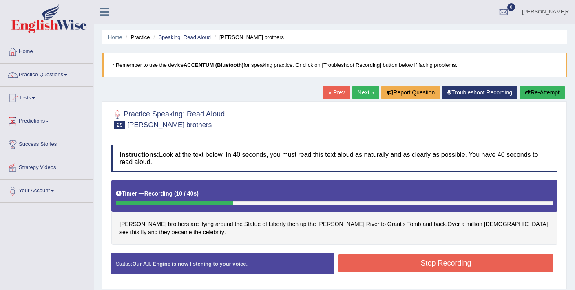
click at [427, 263] on button "Stop Recording" at bounding box center [445, 263] width 215 height 19
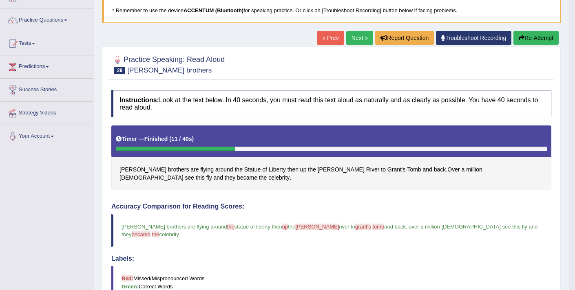
scroll to position [37, 0]
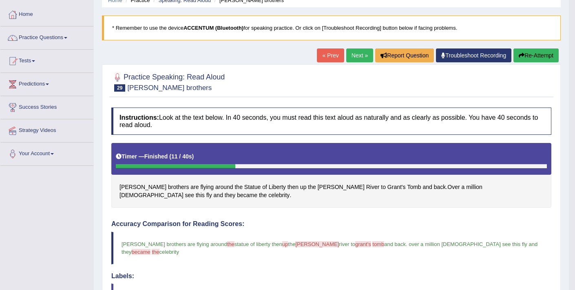
click at [539, 51] on button "Re-Attempt" at bounding box center [535, 56] width 45 height 14
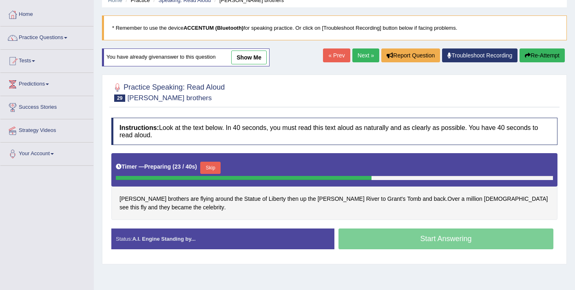
click at [210, 165] on button "Skip" at bounding box center [210, 168] width 20 height 12
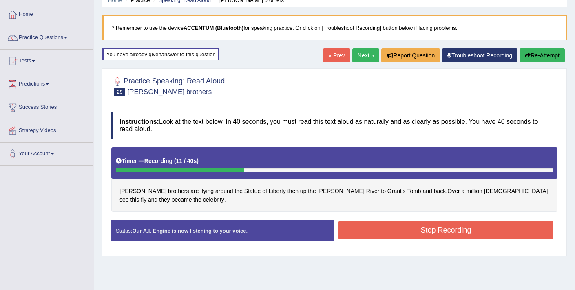
click at [365, 231] on button "Stop Recording" at bounding box center [445, 230] width 215 height 19
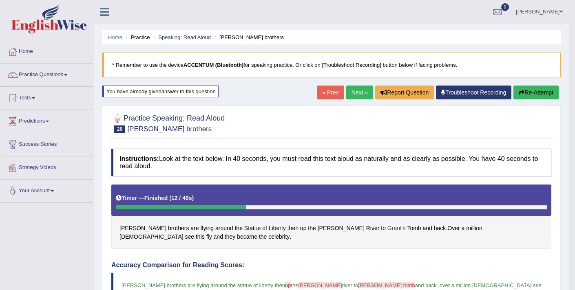
click at [387, 228] on span "Grant's" at bounding box center [396, 228] width 18 height 9
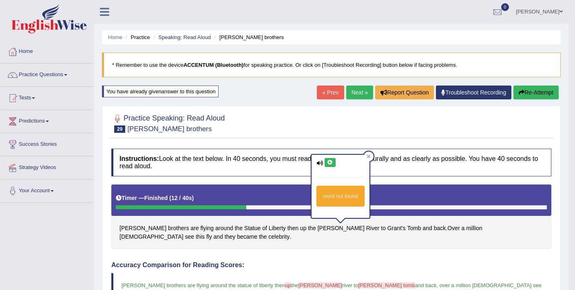
click at [333, 164] on button at bounding box center [330, 162] width 11 height 9
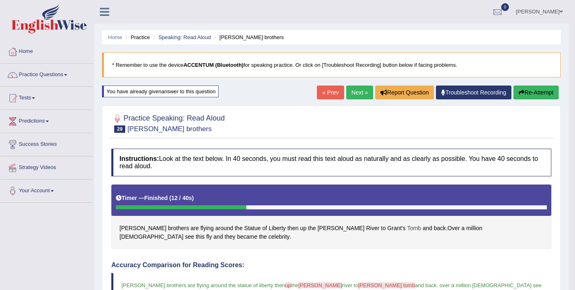
click at [407, 228] on span "Tomb" at bounding box center [414, 228] width 14 height 9
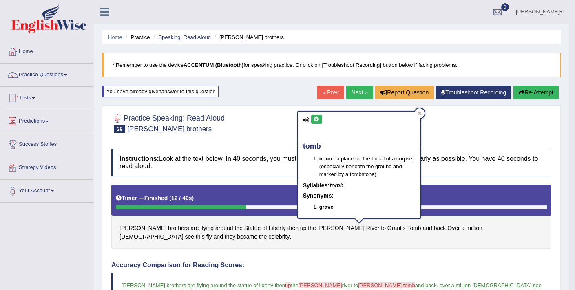
click at [318, 119] on icon at bounding box center [317, 119] width 6 height 5
click at [256, 135] on div "Practice Speaking: Read Aloud 29 Wright brothers" at bounding box center [331, 124] width 444 height 29
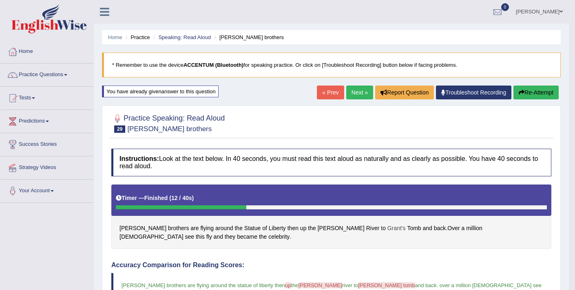
click at [387, 230] on span "Grant's" at bounding box center [396, 228] width 18 height 9
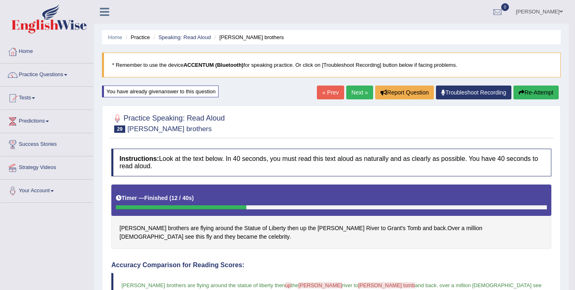
click at [532, 92] on button "Re-Attempt" at bounding box center [535, 93] width 45 height 14
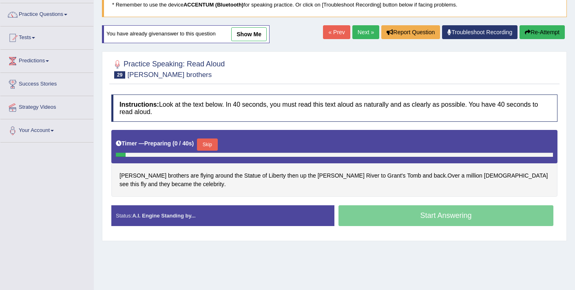
scroll to position [76, 0]
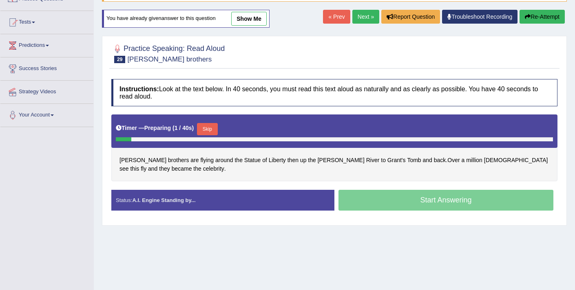
click at [215, 129] on button "Skip" at bounding box center [207, 129] width 20 height 12
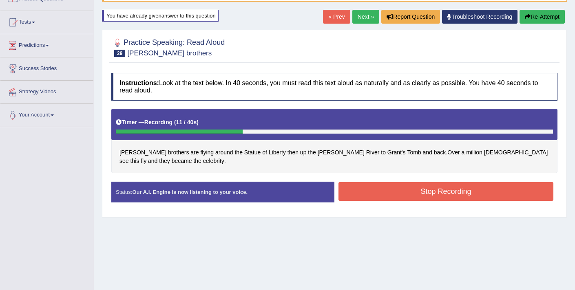
click at [366, 196] on button "Stop Recording" at bounding box center [445, 191] width 215 height 19
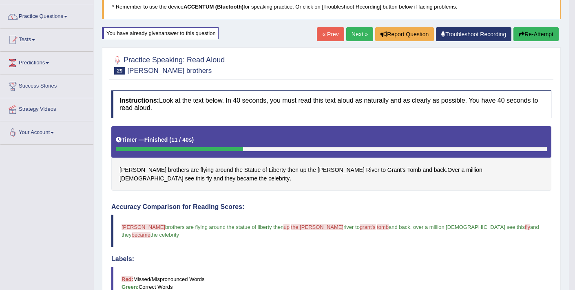
scroll to position [0, 0]
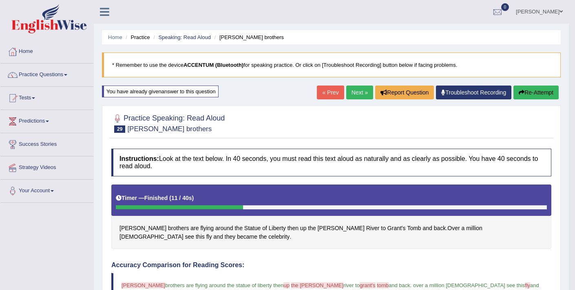
click at [531, 93] on button "Re-Attempt" at bounding box center [535, 93] width 45 height 14
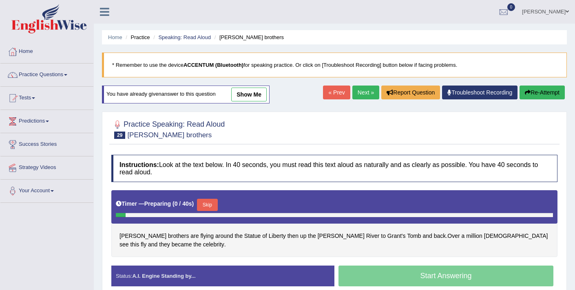
click at [214, 203] on button "Skip" at bounding box center [207, 205] width 20 height 12
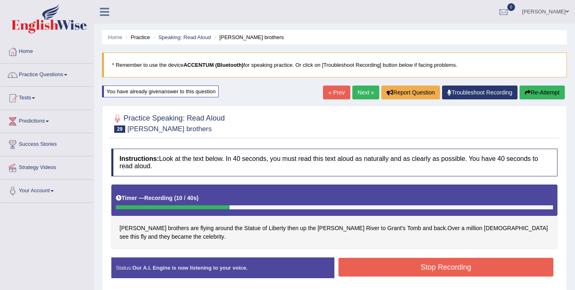
click at [411, 267] on button "Stop Recording" at bounding box center [445, 267] width 215 height 19
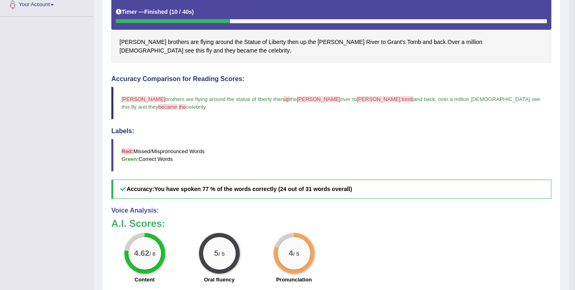
scroll to position [185, 0]
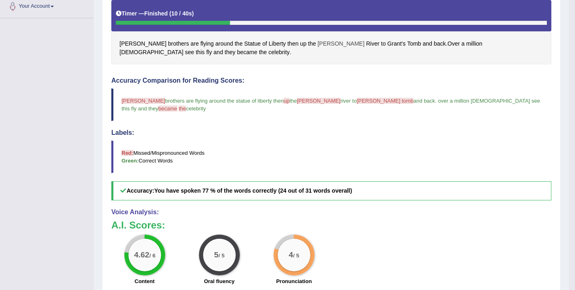
click at [318, 43] on span "[PERSON_NAME]" at bounding box center [341, 44] width 47 height 9
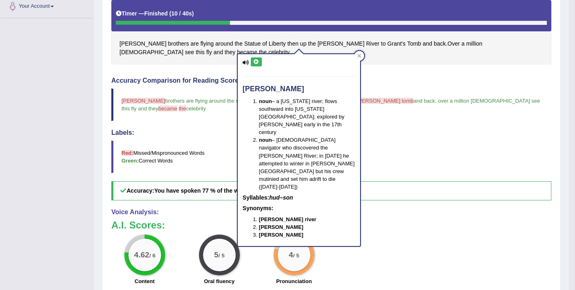
click at [256, 63] on icon at bounding box center [256, 62] width 6 height 5
click at [213, 66] on div "Instructions: Look at the text below. In 40 seconds, you must read this text al…" at bounding box center [331, 156] width 444 height 393
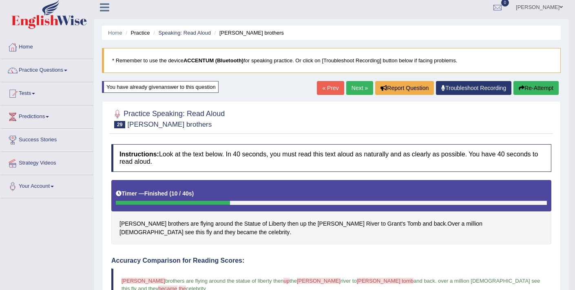
scroll to position [0, 0]
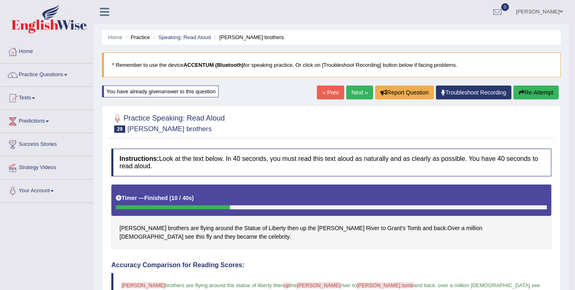
click at [535, 91] on button "Re-Attempt" at bounding box center [535, 93] width 45 height 14
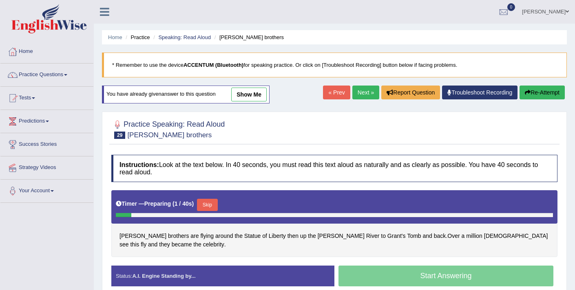
click at [216, 207] on button "Skip" at bounding box center [207, 205] width 20 height 12
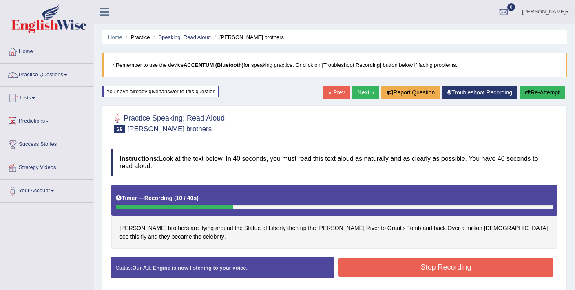
click at [380, 266] on button "Stop Recording" at bounding box center [445, 267] width 215 height 19
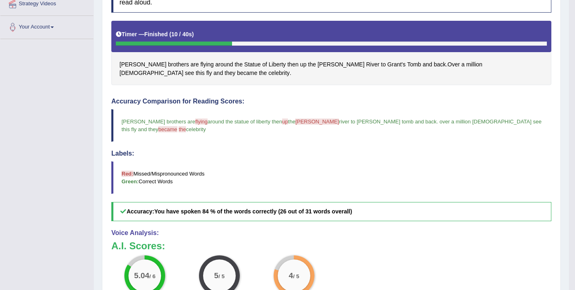
scroll to position [163, 0]
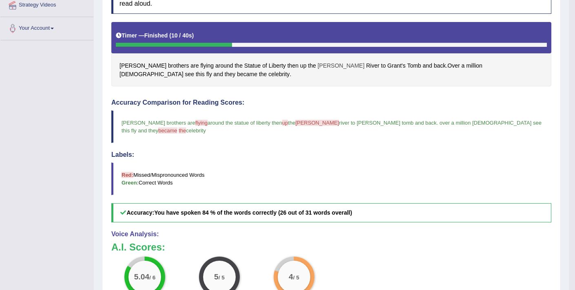
click at [318, 66] on span "[PERSON_NAME]" at bounding box center [341, 66] width 47 height 9
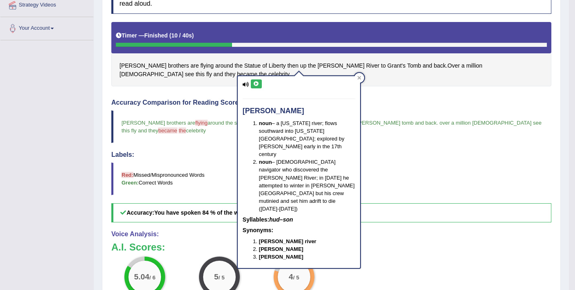
click at [256, 83] on icon at bounding box center [256, 84] width 6 height 5
click at [207, 94] on div "Instructions: Look at the text below. In 40 seconds, you must read this text al…" at bounding box center [331, 178] width 444 height 393
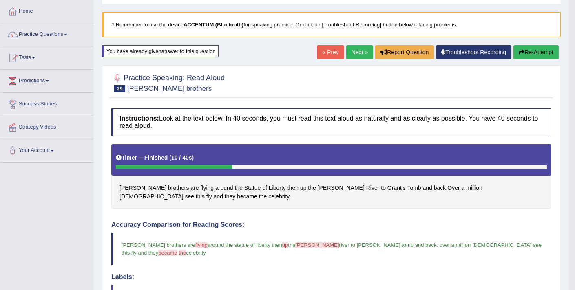
scroll to position [40, 0]
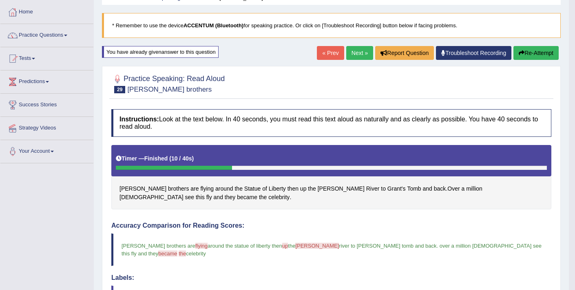
click at [524, 52] on button "Re-Attempt" at bounding box center [535, 53] width 45 height 14
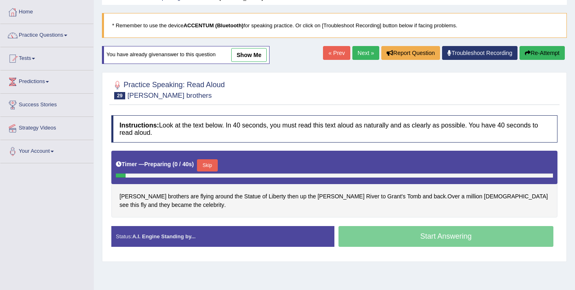
click at [211, 168] on button "Skip" at bounding box center [207, 165] width 20 height 12
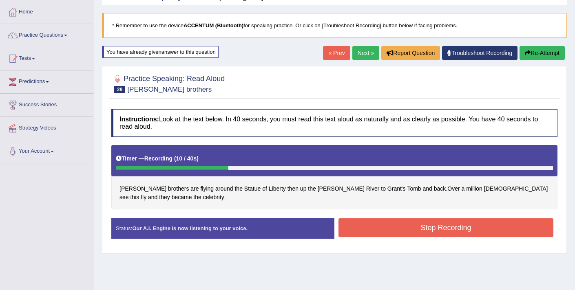
click at [419, 229] on button "Stop Recording" at bounding box center [445, 228] width 215 height 19
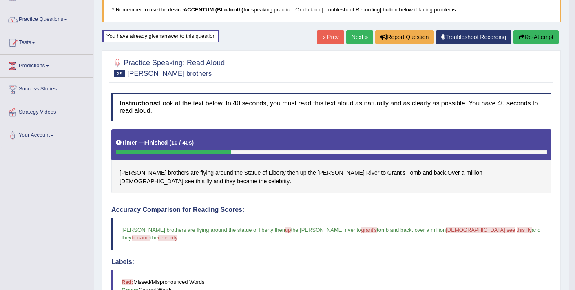
scroll to position [54, 0]
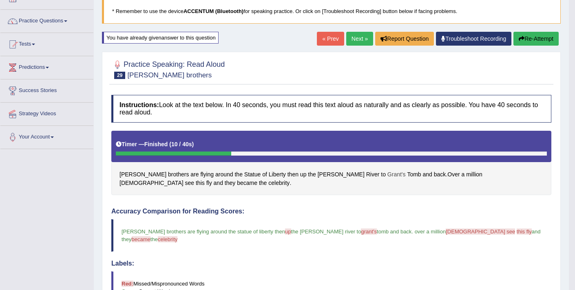
click at [387, 173] on span "Grant's" at bounding box center [396, 174] width 18 height 9
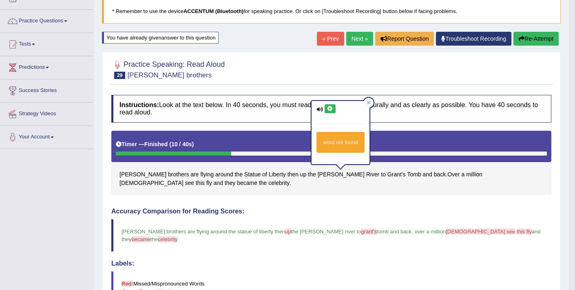
click at [330, 110] on icon at bounding box center [330, 108] width 6 height 5
click at [361, 187] on div "Wright brothers are flying around the Statue of Liberty then up the Hudson Rive…" at bounding box center [331, 163] width 440 height 65
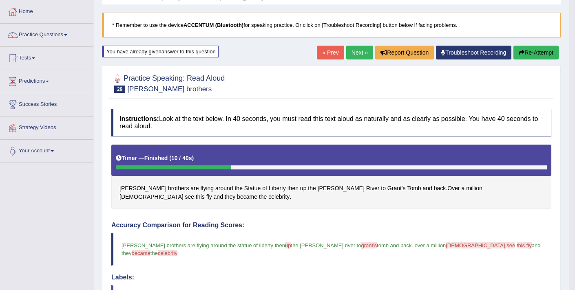
scroll to position [35, 0]
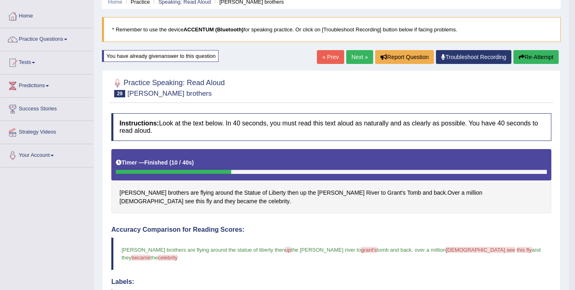
click at [351, 60] on link "Next »" at bounding box center [359, 57] width 27 height 14
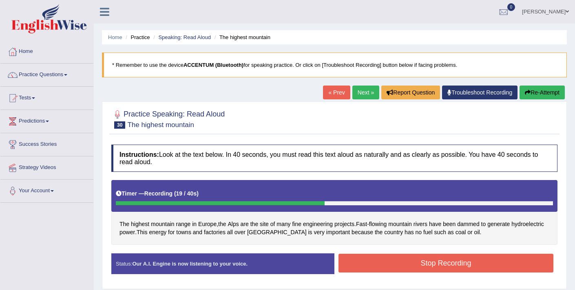
click at [380, 266] on button "Stop Recording" at bounding box center [445, 263] width 215 height 19
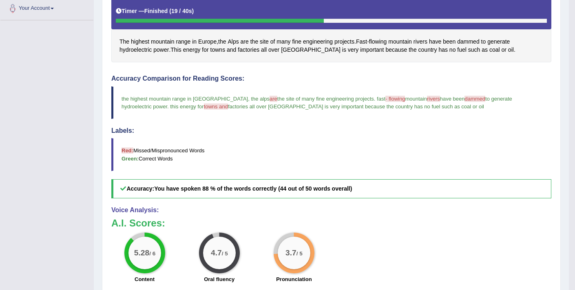
scroll to position [181, 0]
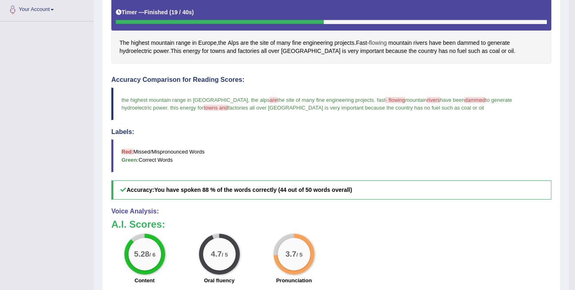
click at [387, 42] on span "flowing" at bounding box center [378, 43] width 18 height 9
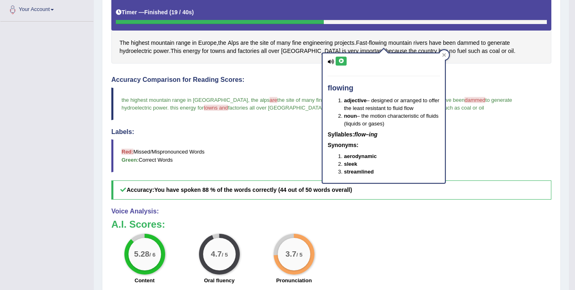
click at [341, 59] on icon at bounding box center [341, 61] width 6 height 5
click at [484, 84] on div "Accuracy Comparison for Reading Scores: the highest mountain range in europe , …" at bounding box center [331, 138] width 440 height 124
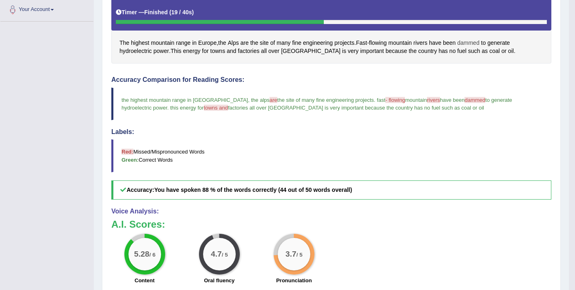
click at [471, 45] on span "dammed" at bounding box center [468, 43] width 22 height 9
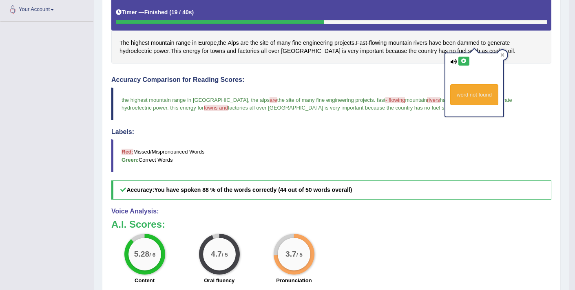
click at [462, 64] on button at bounding box center [463, 61] width 11 height 9
click at [398, 73] on div "Instructions: Look at the text below. In 40 seconds, you must read this text al…" at bounding box center [331, 155] width 444 height 393
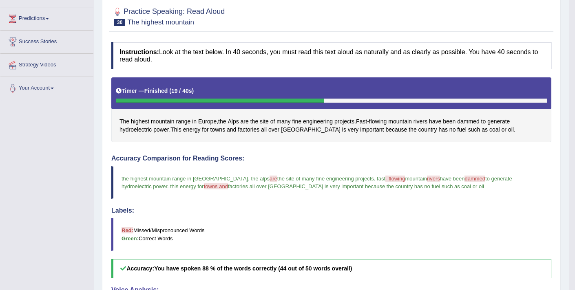
scroll to position [87, 0]
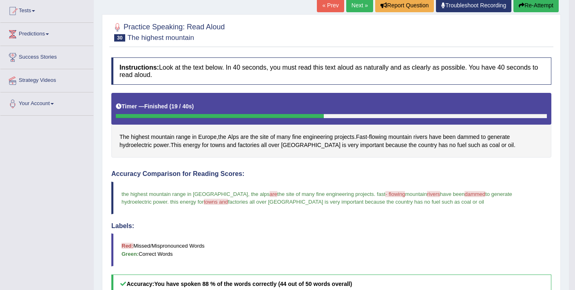
click at [526, 9] on button "Re-Attempt" at bounding box center [535, 5] width 45 height 14
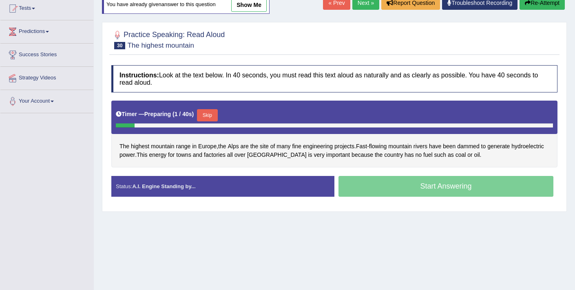
click at [209, 117] on button "Skip" at bounding box center [207, 115] width 20 height 12
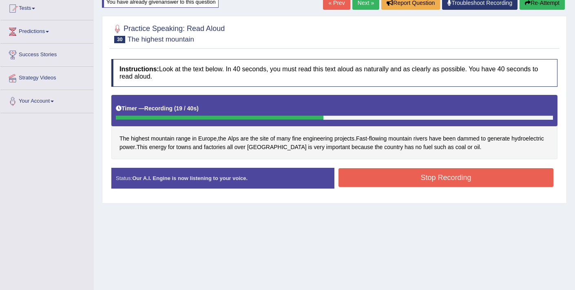
click at [377, 175] on button "Stop Recording" at bounding box center [445, 177] width 215 height 19
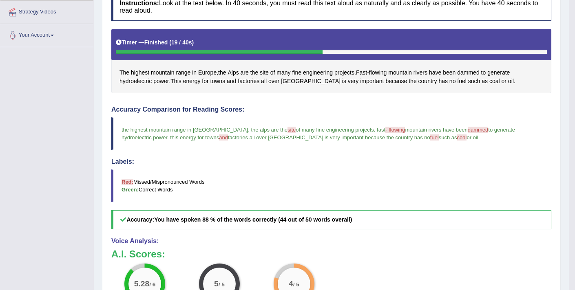
scroll to position [155, 0]
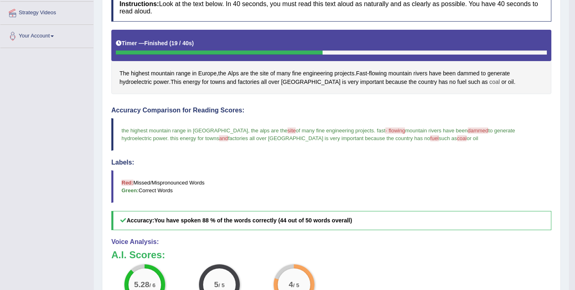
click at [489, 83] on span "coal" at bounding box center [494, 82] width 11 height 9
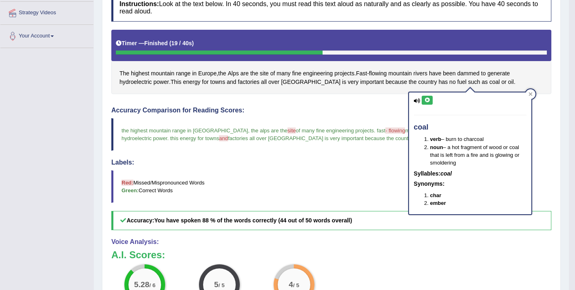
click at [427, 98] on icon at bounding box center [427, 100] width 6 height 5
click at [374, 107] on h4 "Accuracy Comparison for Reading Scores:" at bounding box center [331, 110] width 440 height 7
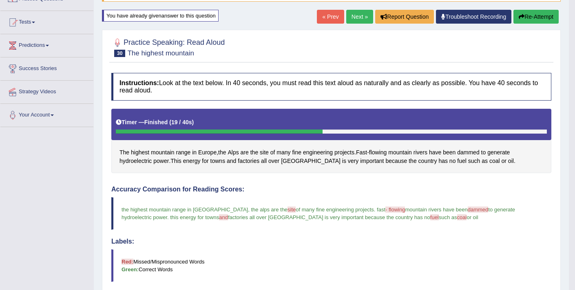
scroll to position [75, 0]
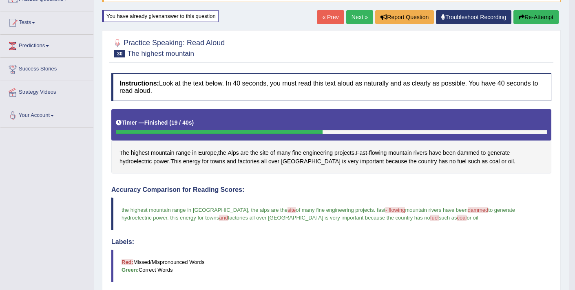
click at [540, 17] on button "Re-Attempt" at bounding box center [535, 17] width 45 height 14
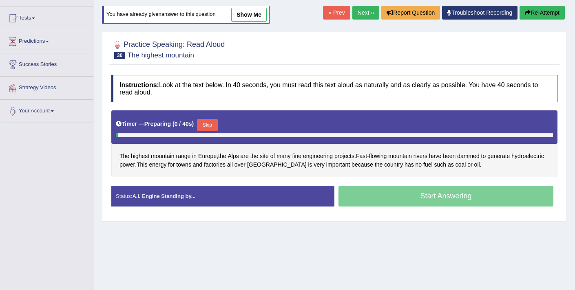
scroll to position [75, 0]
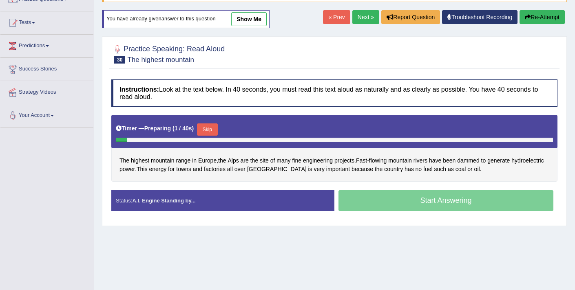
click at [212, 128] on button "Skip" at bounding box center [207, 130] width 20 height 12
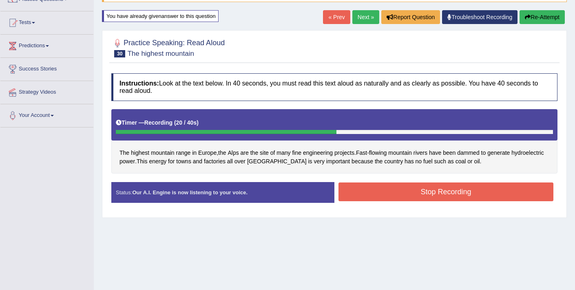
click at [389, 186] on button "Stop Recording" at bounding box center [445, 192] width 215 height 19
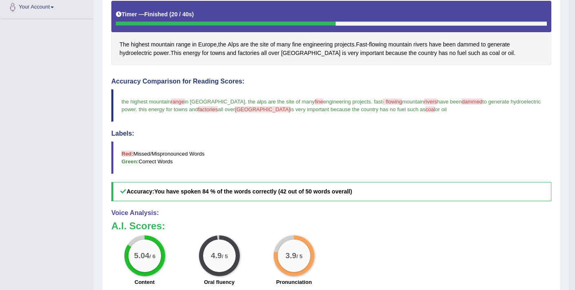
scroll to position [183, 0]
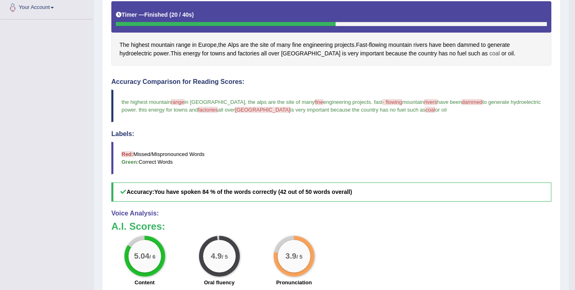
click at [489, 55] on span "coal" at bounding box center [494, 53] width 11 height 9
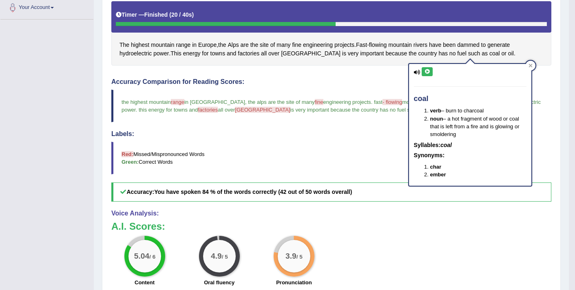
click at [426, 73] on icon at bounding box center [427, 71] width 6 height 5
click at [455, 37] on div "The highest mountain range in Europe , the Alps are the site of many fine engin…" at bounding box center [331, 33] width 440 height 65
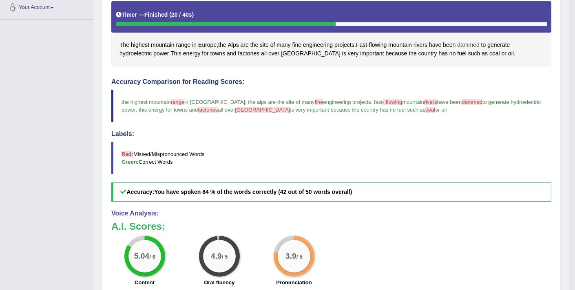
click at [469, 45] on span "dammed" at bounding box center [468, 45] width 22 height 9
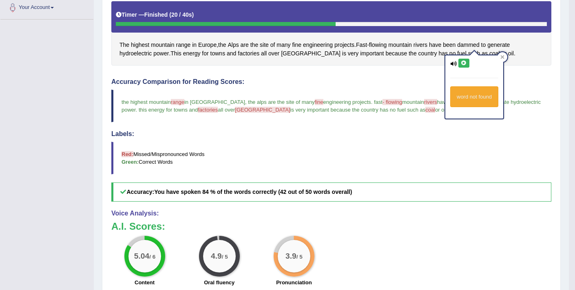
click at [463, 64] on icon at bounding box center [464, 63] width 6 height 5
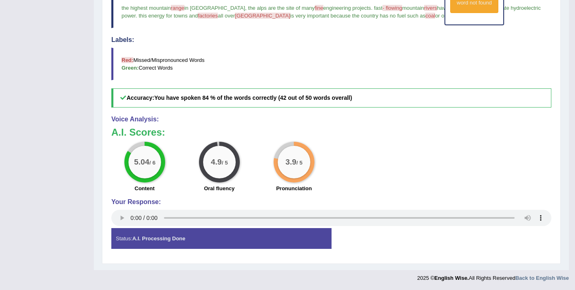
scroll to position [274, 0]
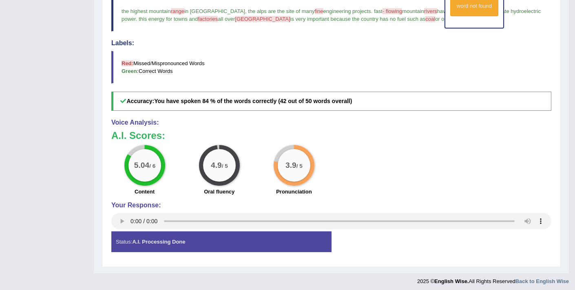
click at [414, 45] on h4 "Labels:" at bounding box center [331, 43] width 440 height 7
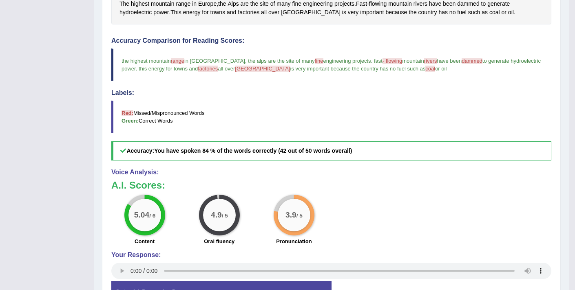
scroll to position [221, 0]
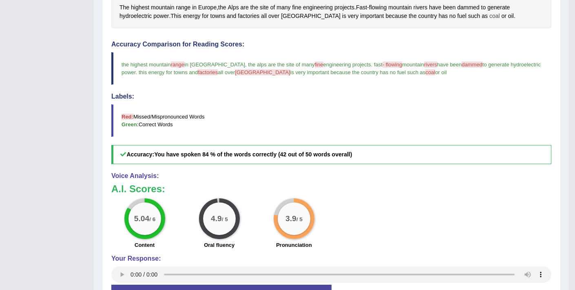
click at [489, 14] on span "coal" at bounding box center [494, 16] width 11 height 9
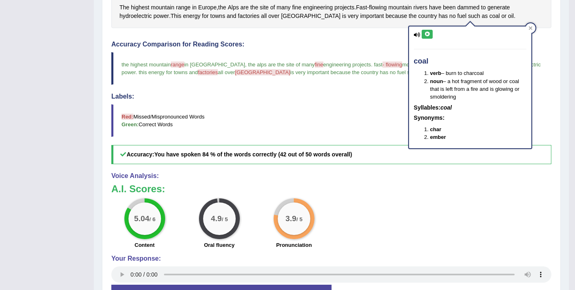
click at [428, 33] on icon at bounding box center [427, 34] width 6 height 5
click at [382, 48] on div "Accuracy Comparison for Reading Scores: the highest mountain range bridge in eu…" at bounding box center [331, 103] width 440 height 124
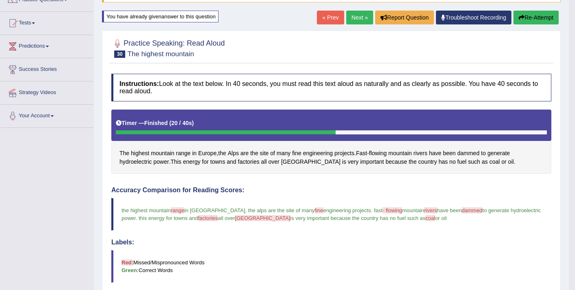
scroll to position [73, 0]
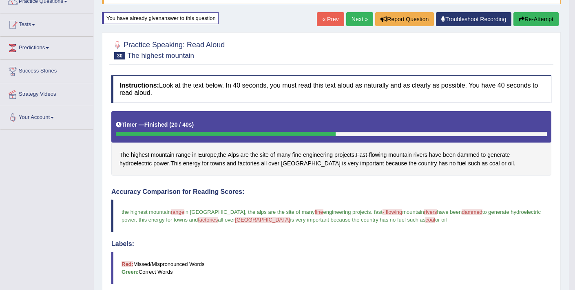
click at [356, 20] on link "Next »" at bounding box center [359, 19] width 27 height 14
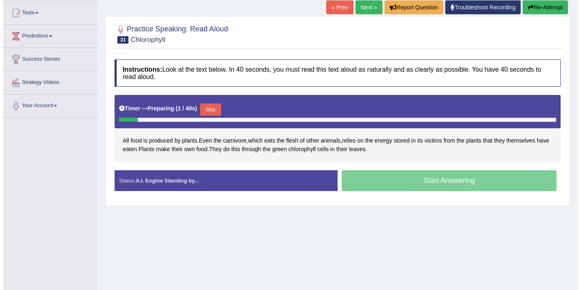
scroll to position [86, 0]
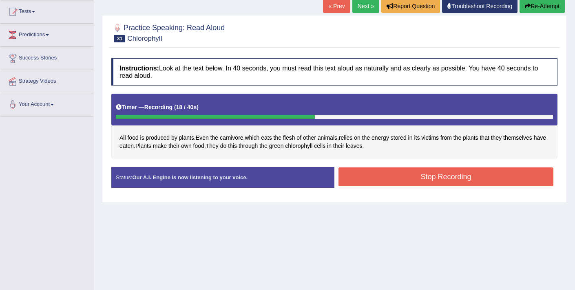
click at [391, 181] on button "Stop Recording" at bounding box center [445, 177] width 215 height 19
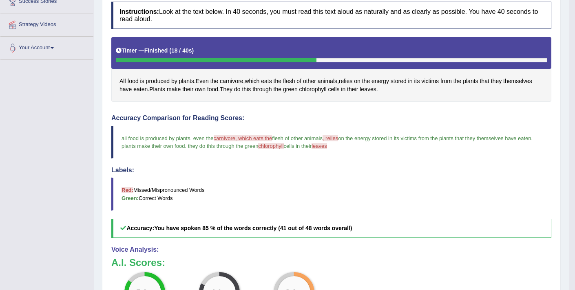
scroll to position [141, 0]
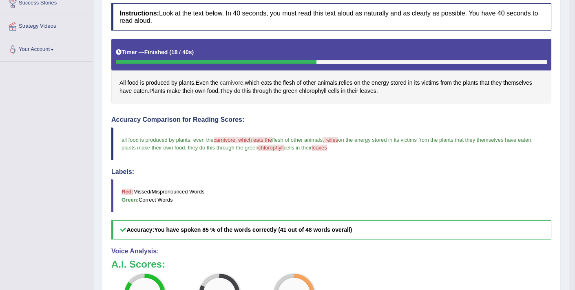
click at [230, 82] on span "carnivore" at bounding box center [232, 83] width 24 height 9
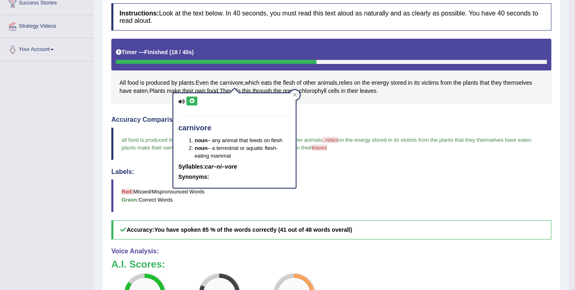
click at [190, 100] on icon at bounding box center [192, 101] width 6 height 5
click at [194, 103] on icon at bounding box center [192, 101] width 6 height 5
click at [322, 118] on h4 "Accuracy Comparison for Reading Scores:" at bounding box center [331, 119] width 440 height 7
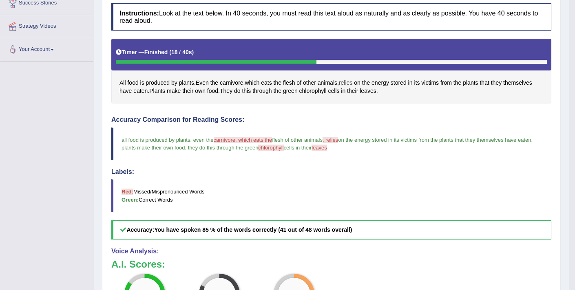
click at [352, 82] on span "relies" at bounding box center [345, 83] width 13 height 9
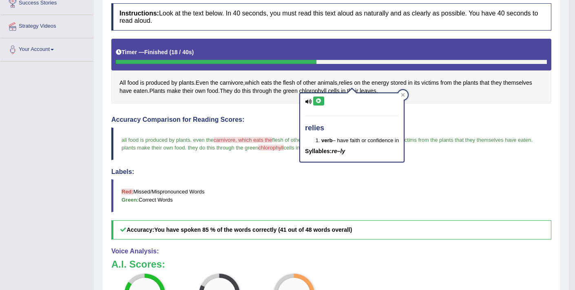
click at [320, 102] on icon at bounding box center [319, 101] width 6 height 5
click at [269, 119] on h4 "Accuracy Comparison for Reading Scores:" at bounding box center [331, 119] width 440 height 7
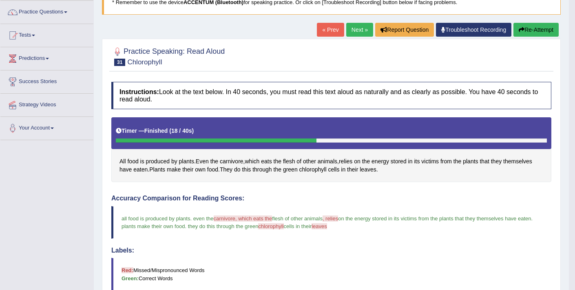
scroll to position [36, 0]
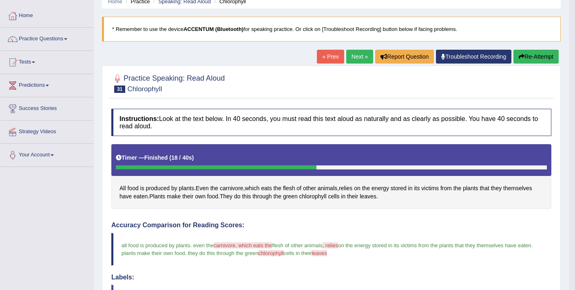
click at [528, 57] on button "Re-Attempt" at bounding box center [535, 57] width 45 height 14
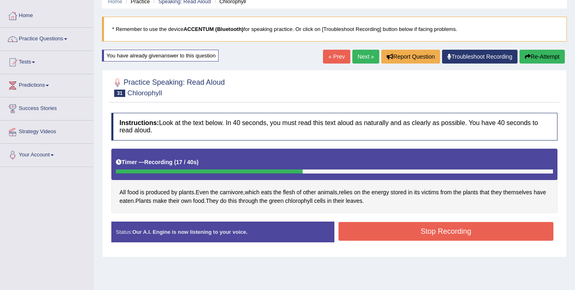
click at [397, 235] on button "Stop Recording" at bounding box center [445, 231] width 215 height 19
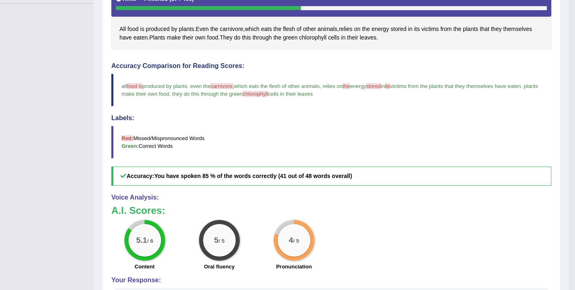
scroll to position [201, 0]
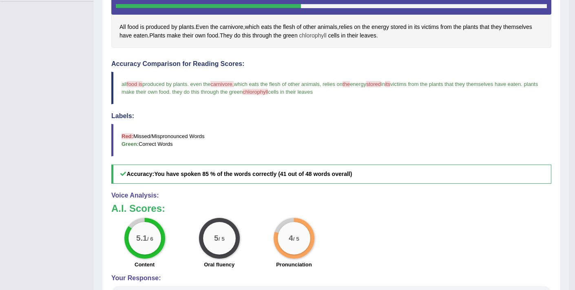
click at [320, 35] on span "chlorophyll" at bounding box center [312, 35] width 27 height 9
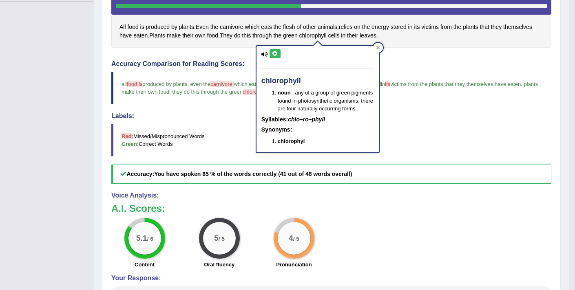
click at [275, 53] on icon at bounding box center [275, 53] width 6 height 5
click at [241, 113] on h4 "Labels:" at bounding box center [331, 116] width 440 height 7
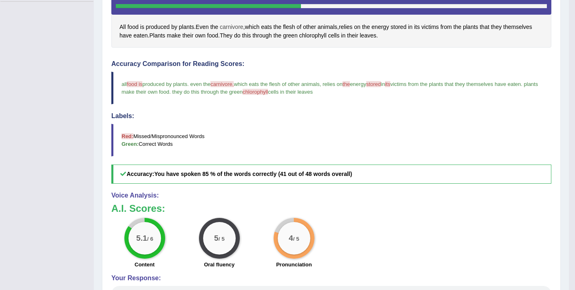
click at [236, 27] on span "carnivore" at bounding box center [232, 27] width 24 height 9
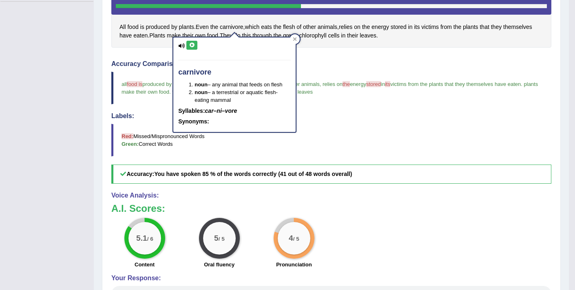
click at [192, 46] on icon at bounding box center [192, 45] width 6 height 5
click at [320, 63] on h4 "Accuracy Comparison for Reading Scores:" at bounding box center [331, 63] width 440 height 7
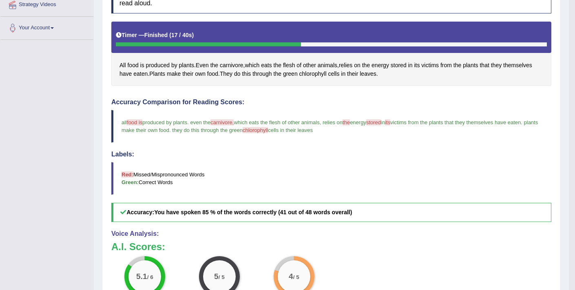
scroll to position [156, 0]
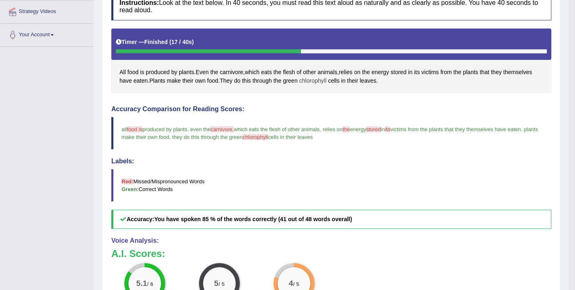
click at [320, 80] on span "chlorophyll" at bounding box center [312, 81] width 27 height 9
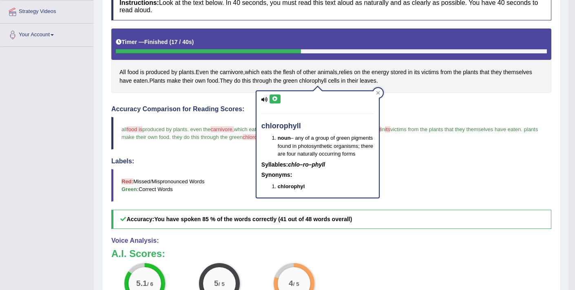
click at [276, 98] on icon at bounding box center [275, 99] width 6 height 5
click at [418, 105] on div "Instructions: Look at the text below. In 40 seconds, you must read this text al…" at bounding box center [331, 185] width 444 height 393
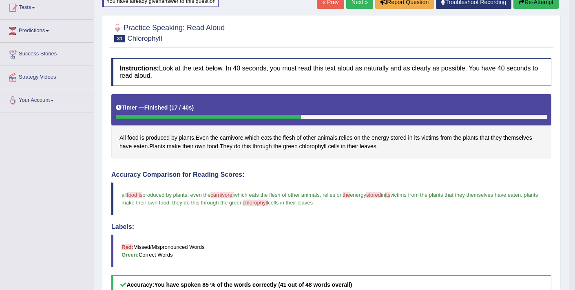
scroll to position [84, 0]
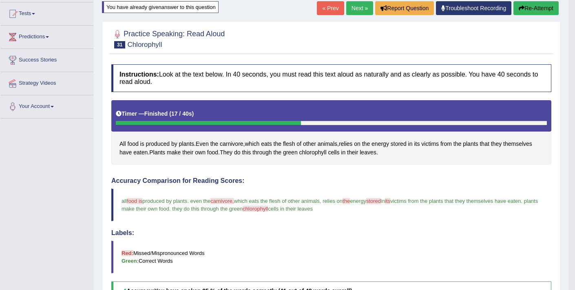
click at [529, 11] on button "Re-Attempt" at bounding box center [535, 8] width 45 height 14
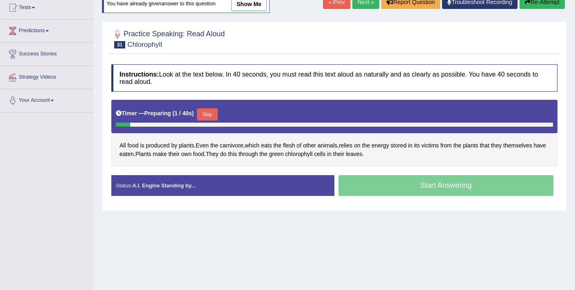
click at [211, 115] on button "Skip" at bounding box center [207, 114] width 20 height 12
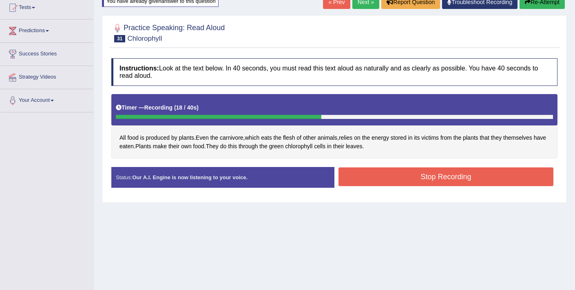
click at [395, 181] on button "Stop Recording" at bounding box center [445, 177] width 215 height 19
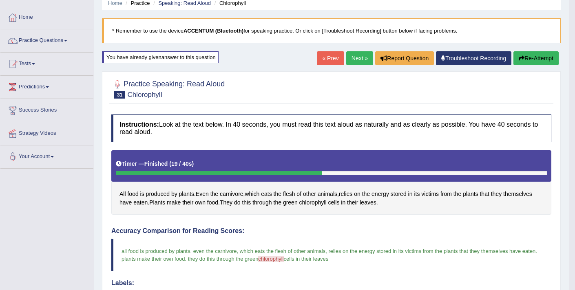
scroll to position [33, 0]
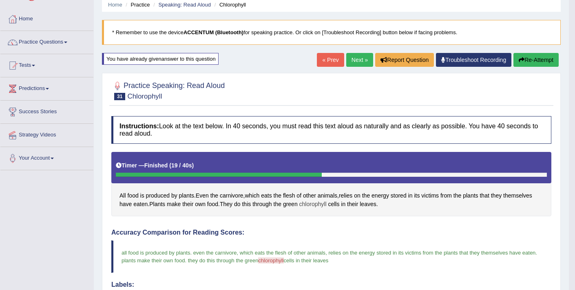
click at [312, 206] on span "chlorophyll" at bounding box center [312, 204] width 27 height 9
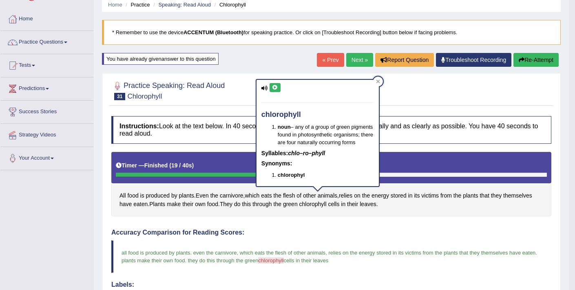
click at [274, 86] on icon at bounding box center [275, 87] width 6 height 5
click at [217, 102] on div at bounding box center [331, 90] width 440 height 25
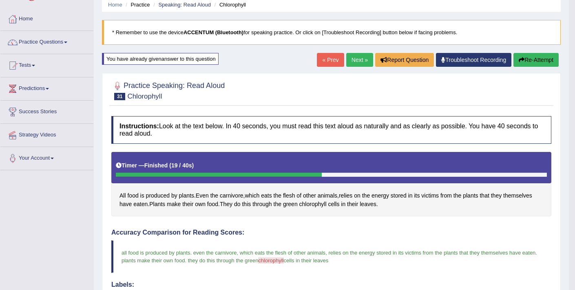
drag, startPoint x: 240, startPoint y: 253, endPoint x: 219, endPoint y: 252, distance: 20.4
click at [219, 252] on blockquote "all food is produced by plants . even the carnivore , which eats the flesh of o…" at bounding box center [331, 257] width 440 height 33
